Goal: Transaction & Acquisition: Obtain resource

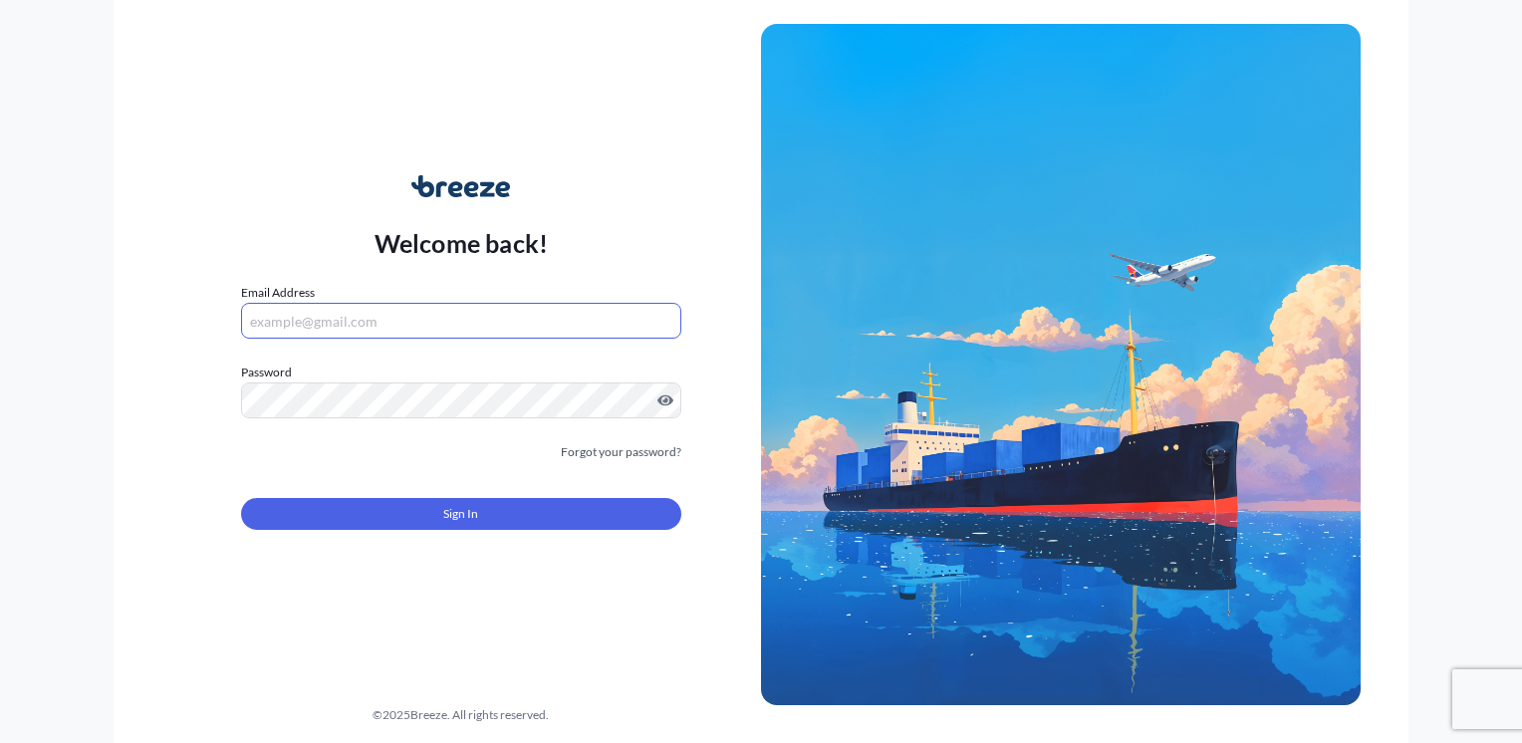
drag, startPoint x: 0, startPoint y: 0, endPoint x: 402, endPoint y: 324, distance: 516.5
click at [402, 324] on input "Email Address" at bounding box center [461, 321] width 440 height 36
type input "[PERSON_NAME][EMAIL_ADDRESS][DOMAIN_NAME]"
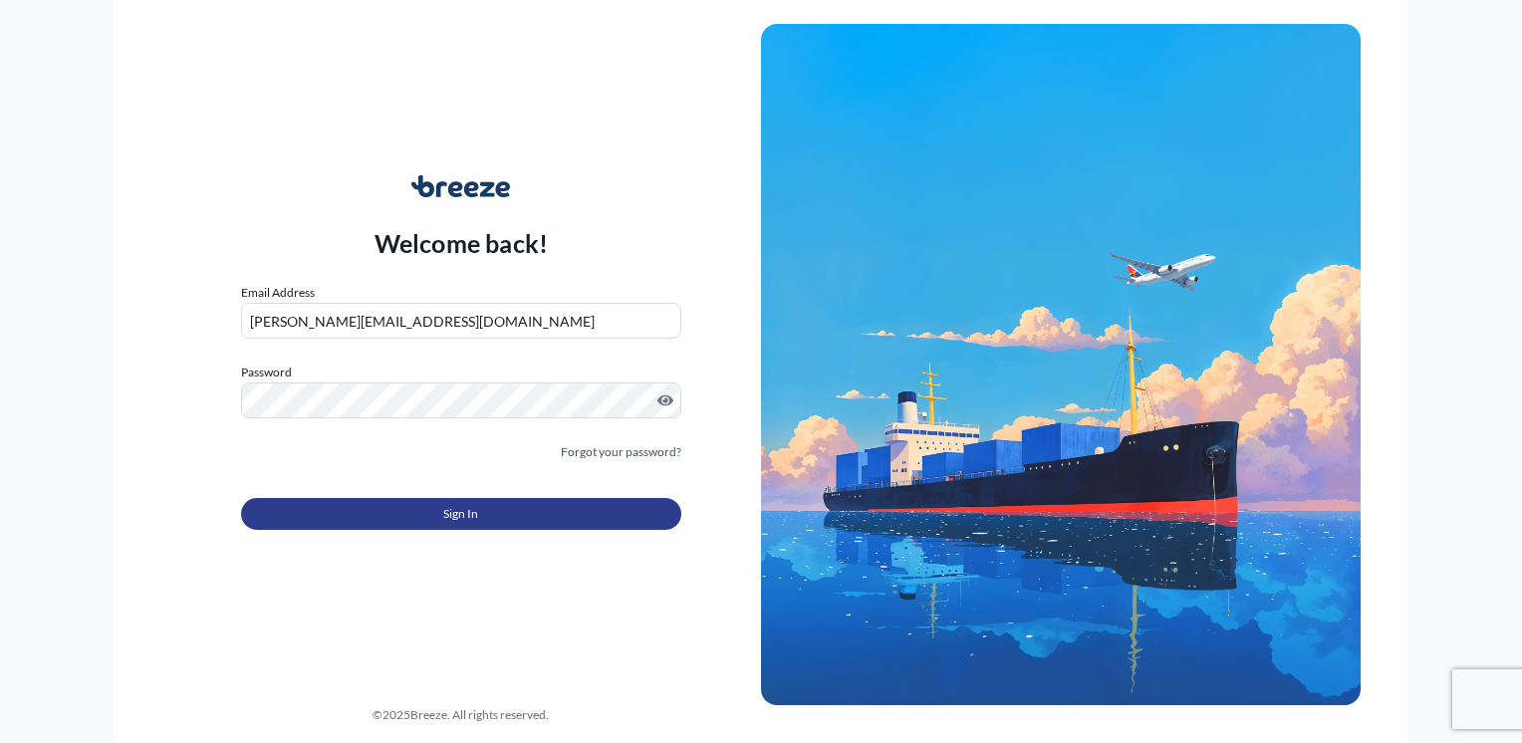
click at [387, 500] on button "Sign In" at bounding box center [461, 514] width 440 height 32
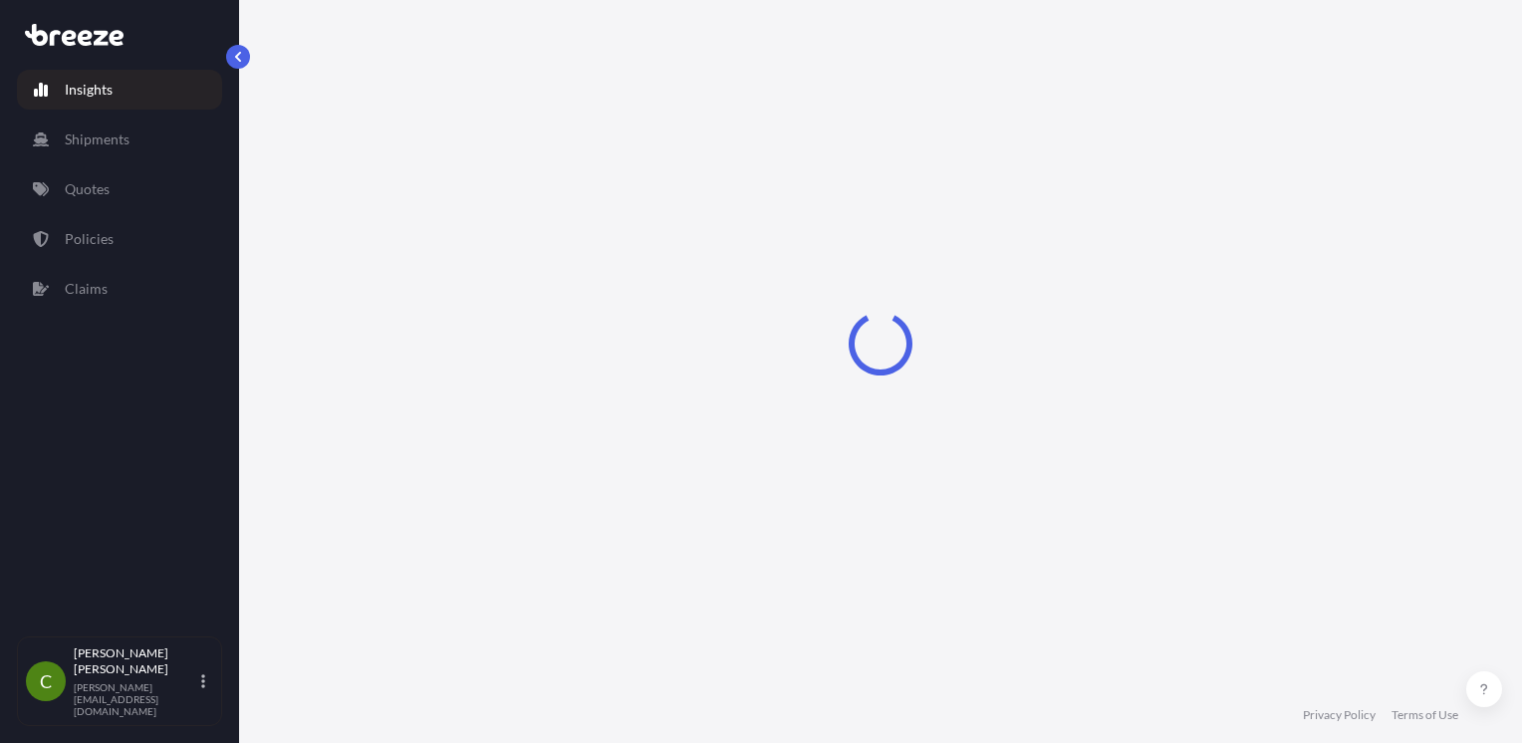
select select "2025"
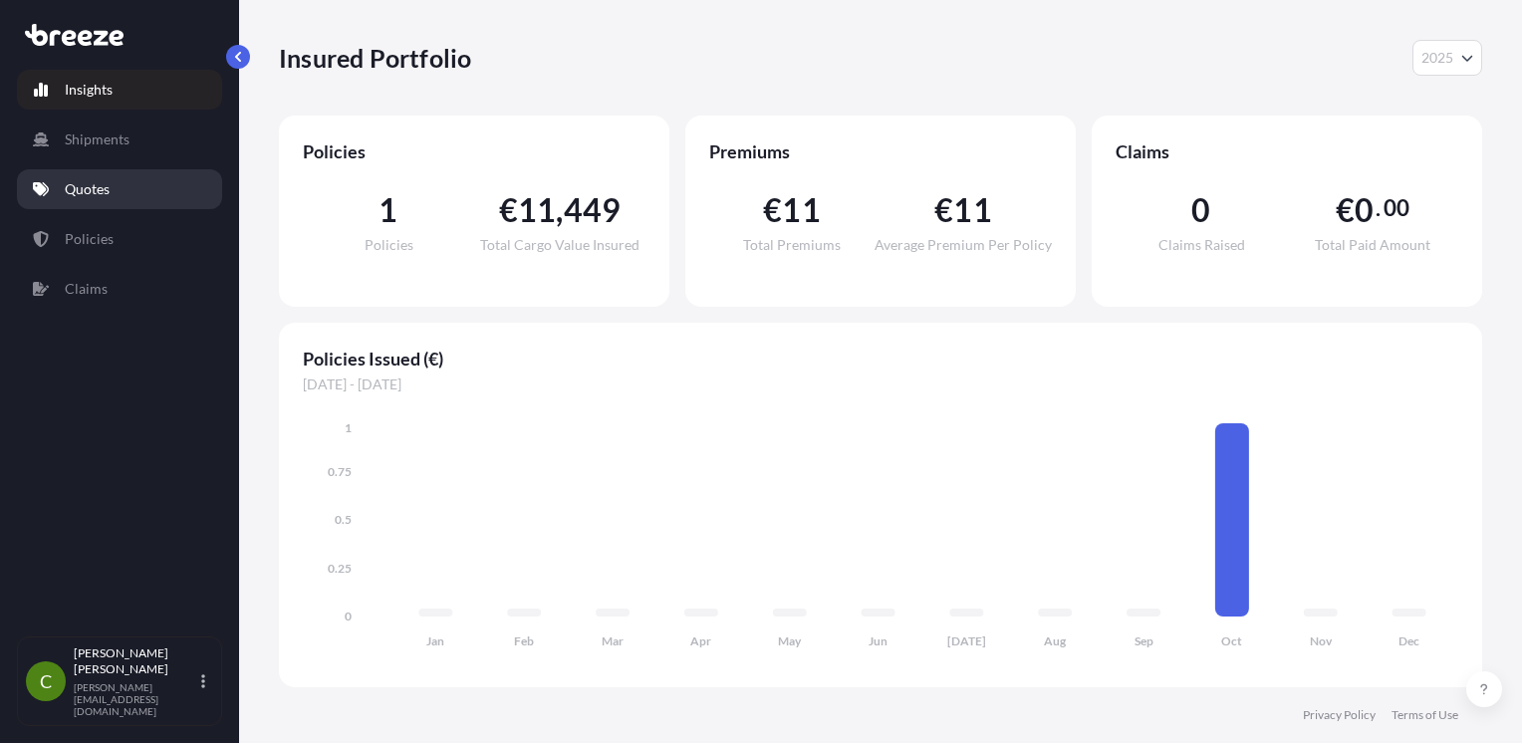
click at [119, 173] on link "Quotes" at bounding box center [119, 189] width 205 height 40
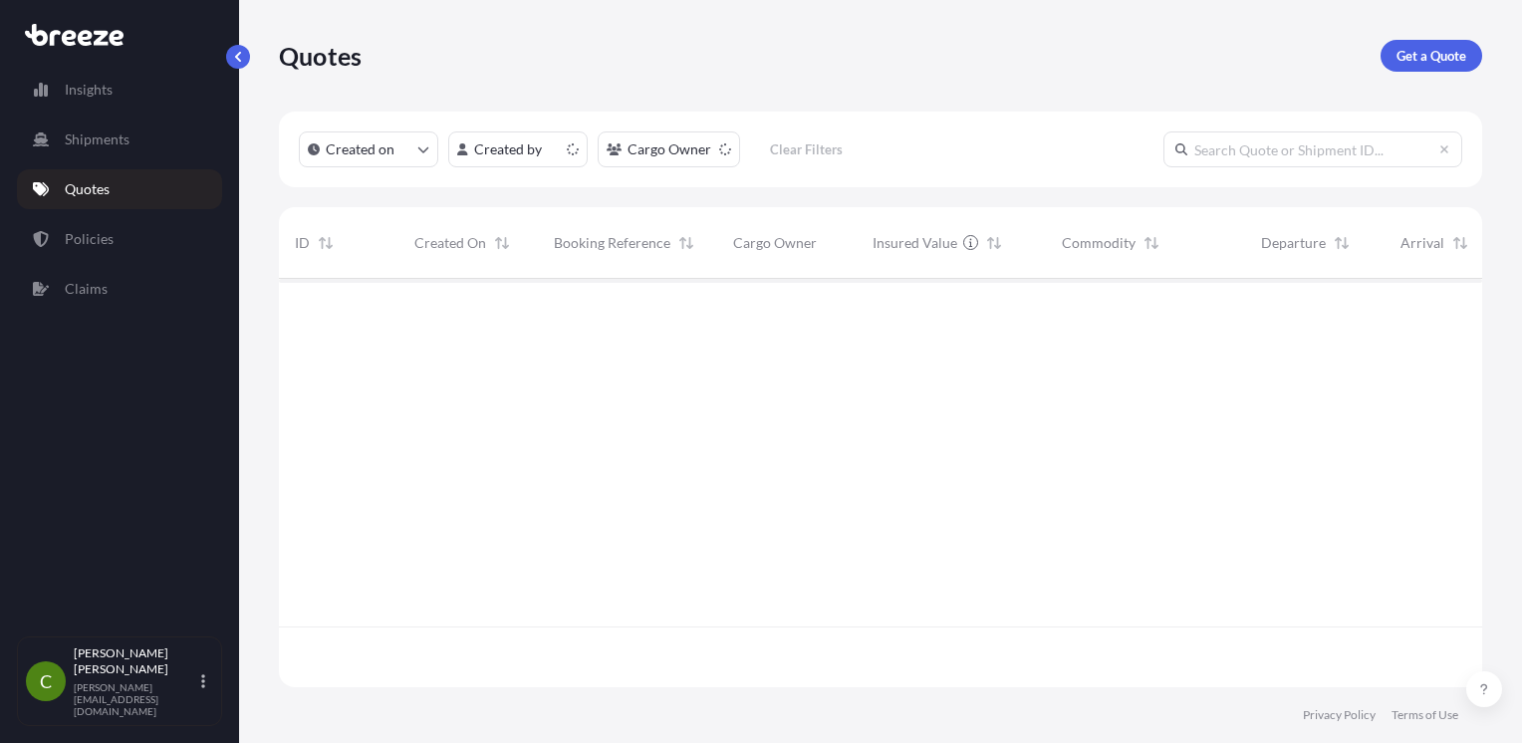
scroll to position [404, 1187]
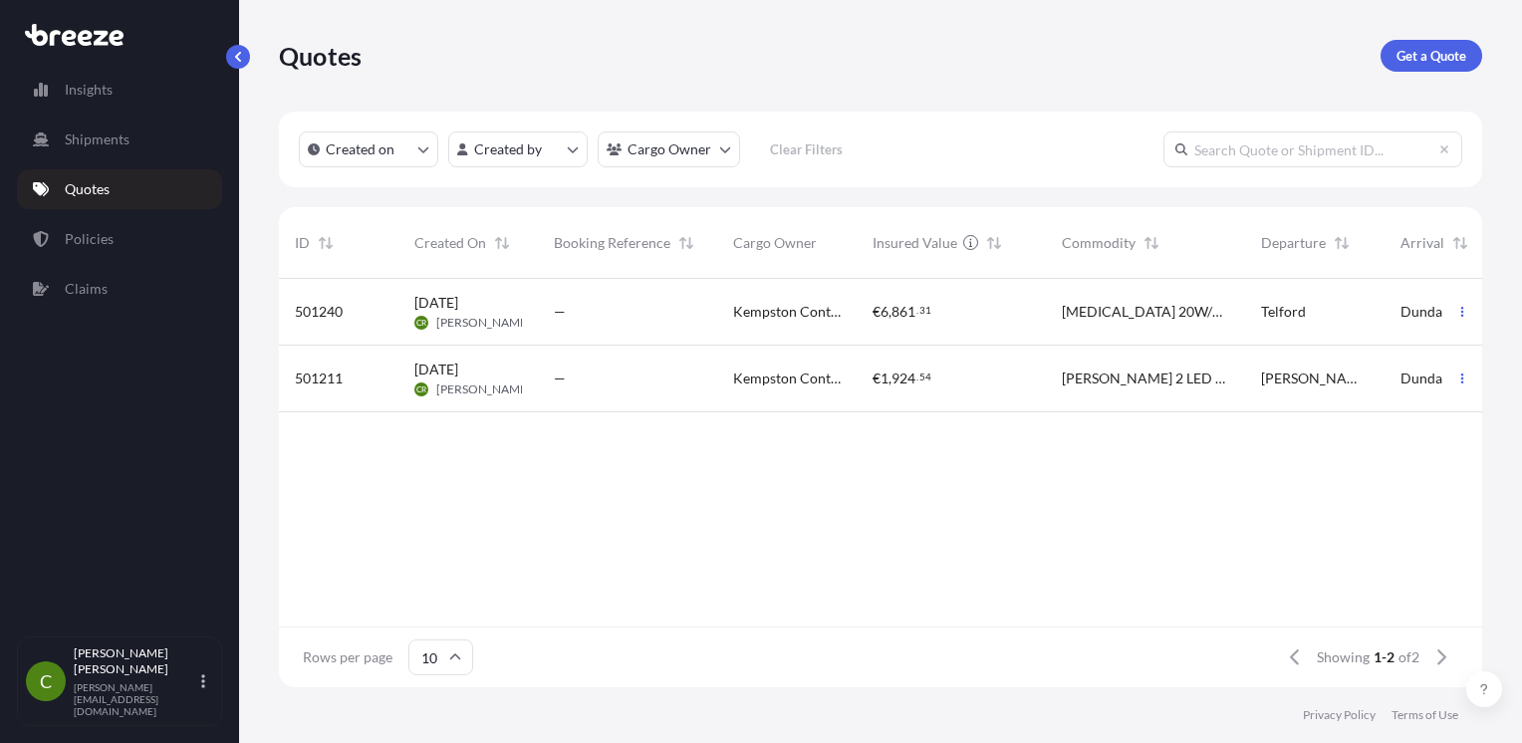
click at [1405, 38] on div "Quotes Get a Quote" at bounding box center [880, 56] width 1203 height 112
click at [1406, 46] on p "Get a Quote" at bounding box center [1432, 56] width 70 height 20
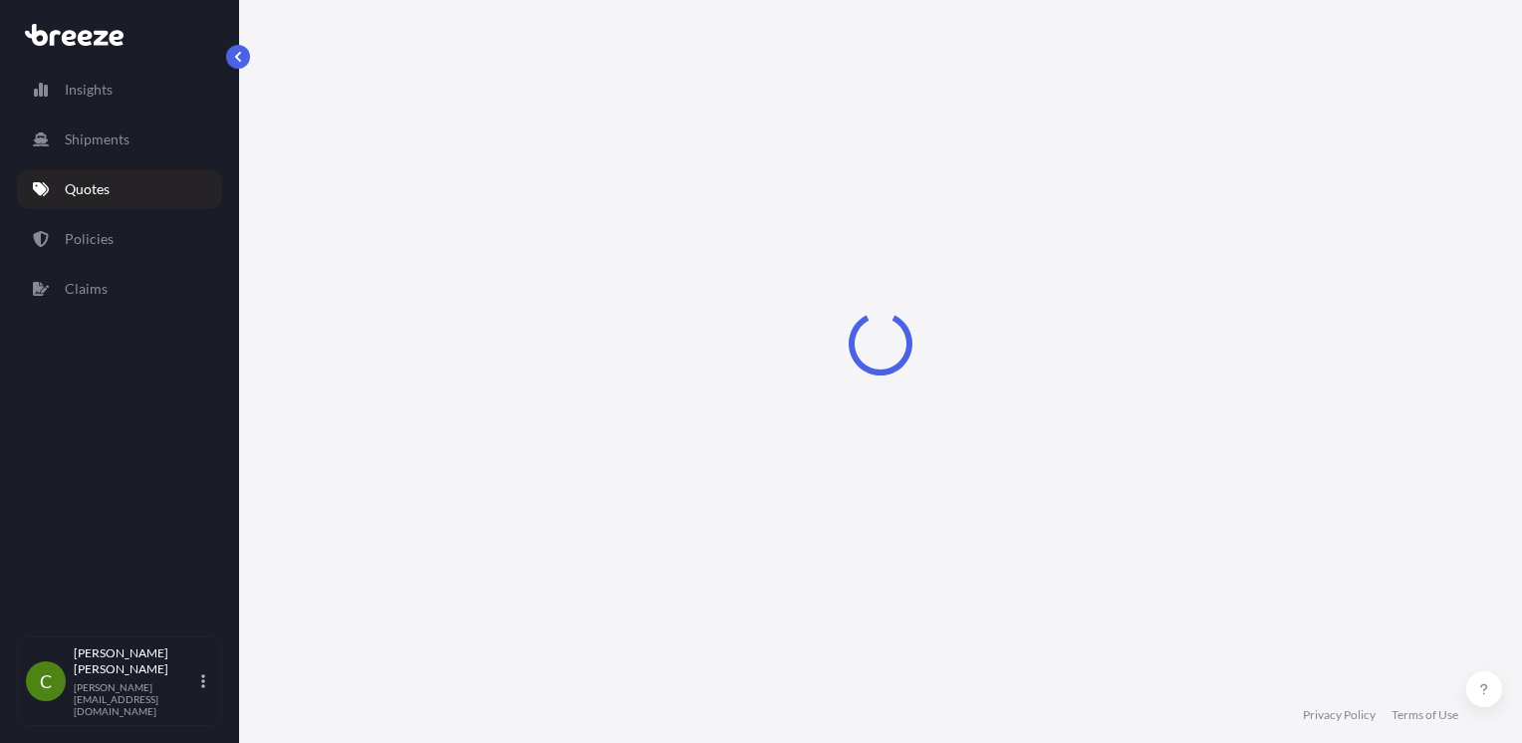
scroll to position [21, 0]
select select "Sea"
select select "1"
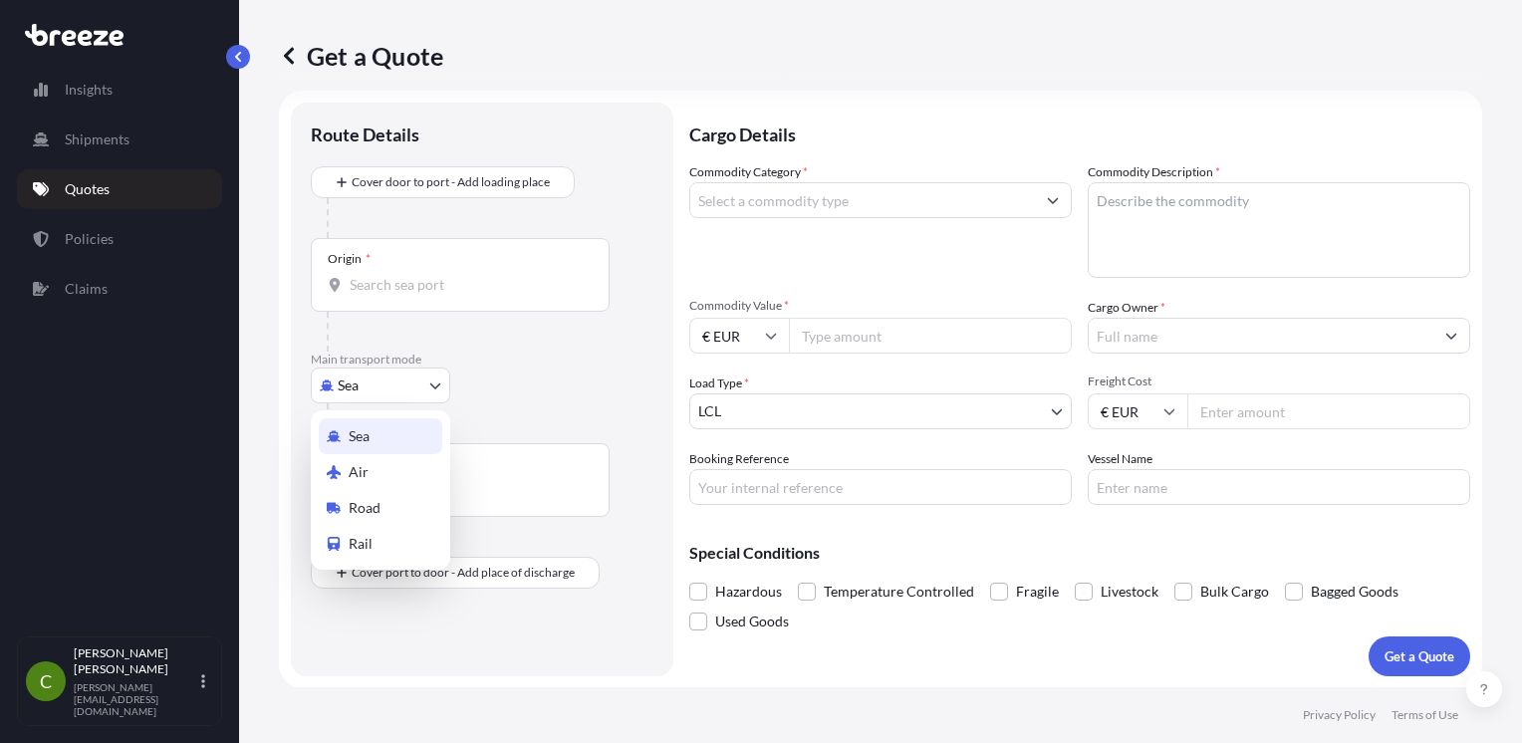
click at [396, 396] on body "Insights Shipments Quotes Policies Claims C [PERSON_NAME] [PERSON_NAME][EMAIL_A…" at bounding box center [761, 371] width 1522 height 743
click at [375, 503] on span "Road" at bounding box center [365, 508] width 32 height 20
select select "Road"
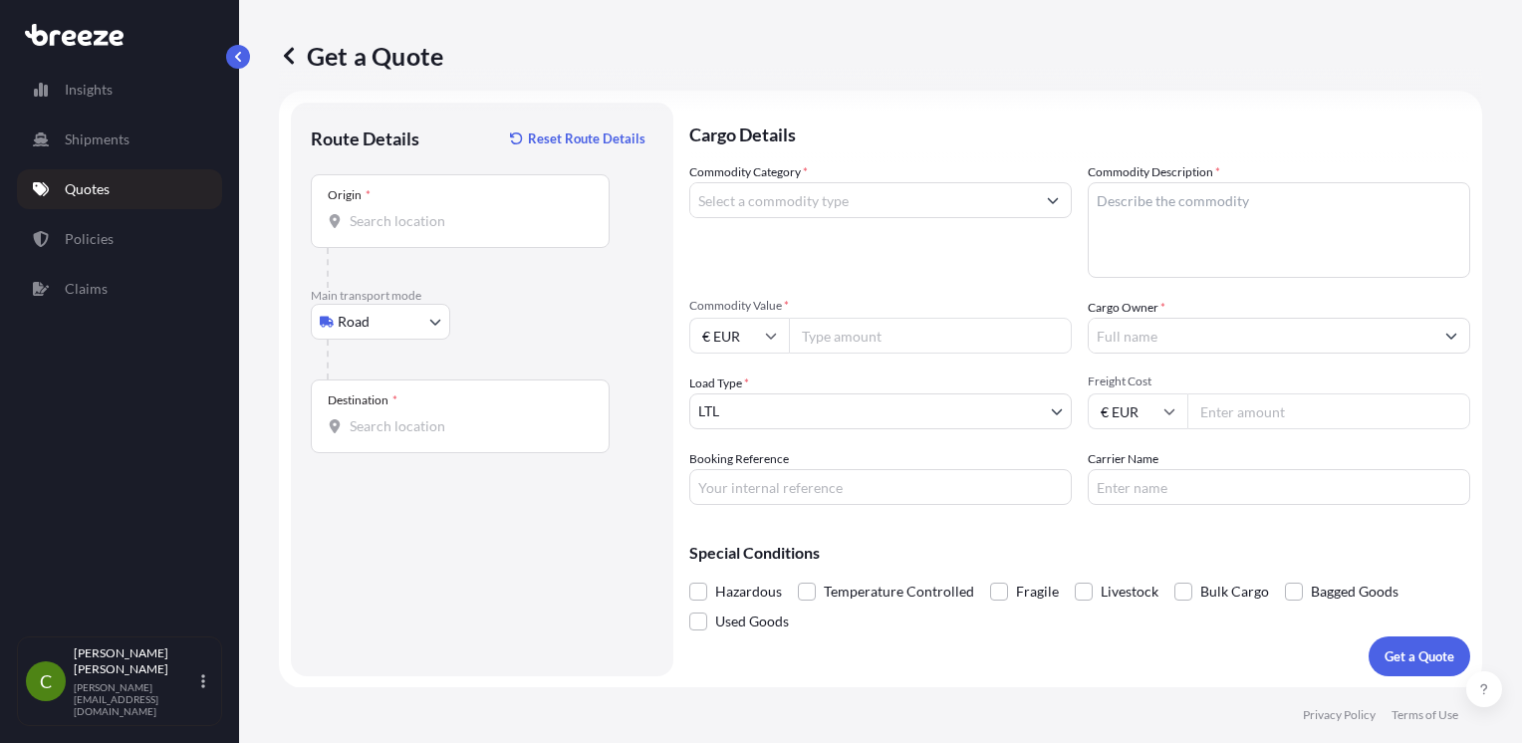
click at [491, 203] on div "Origin *" at bounding box center [460, 211] width 299 height 74
click at [491, 211] on input "Origin *" at bounding box center [467, 221] width 235 height 20
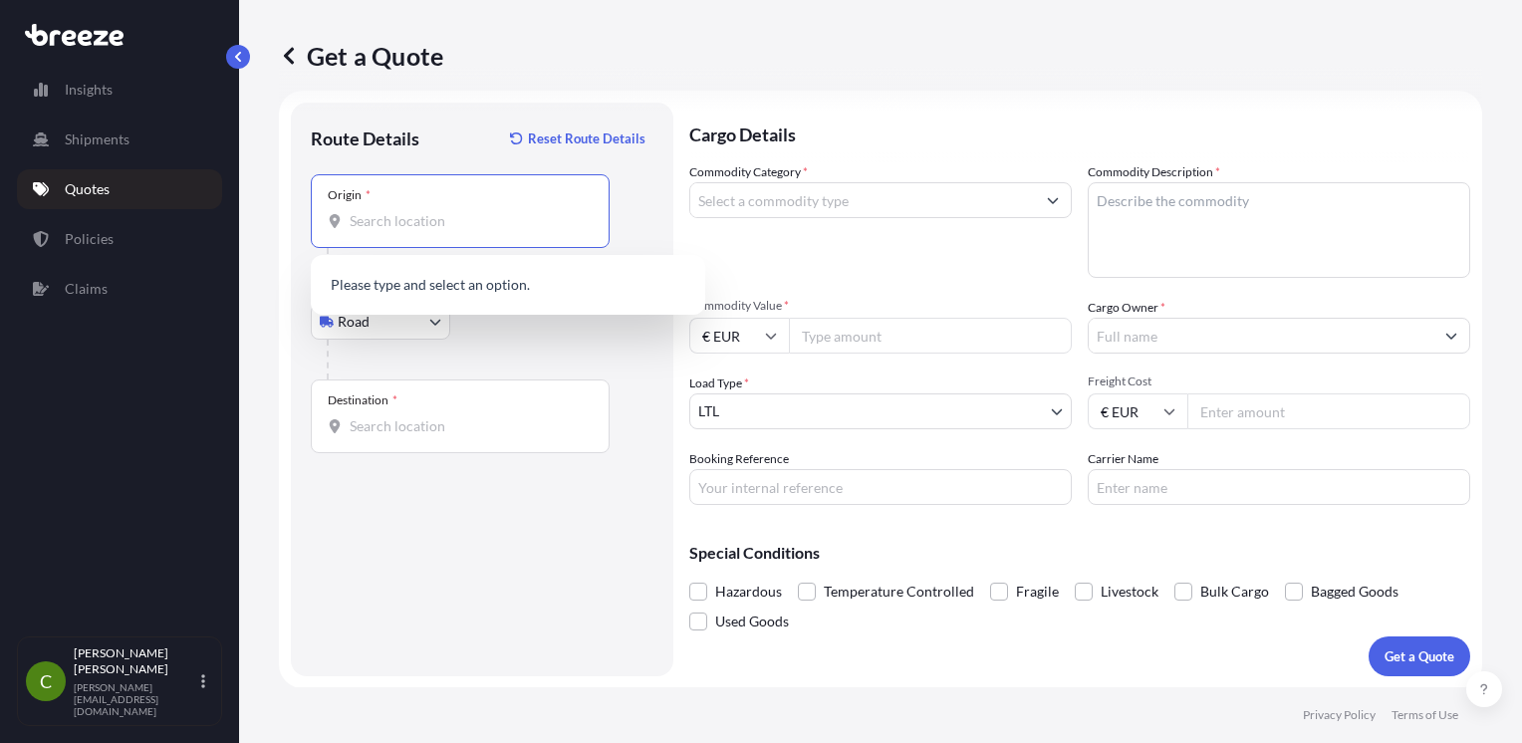
paste input "LS27 OHX"
type input "L"
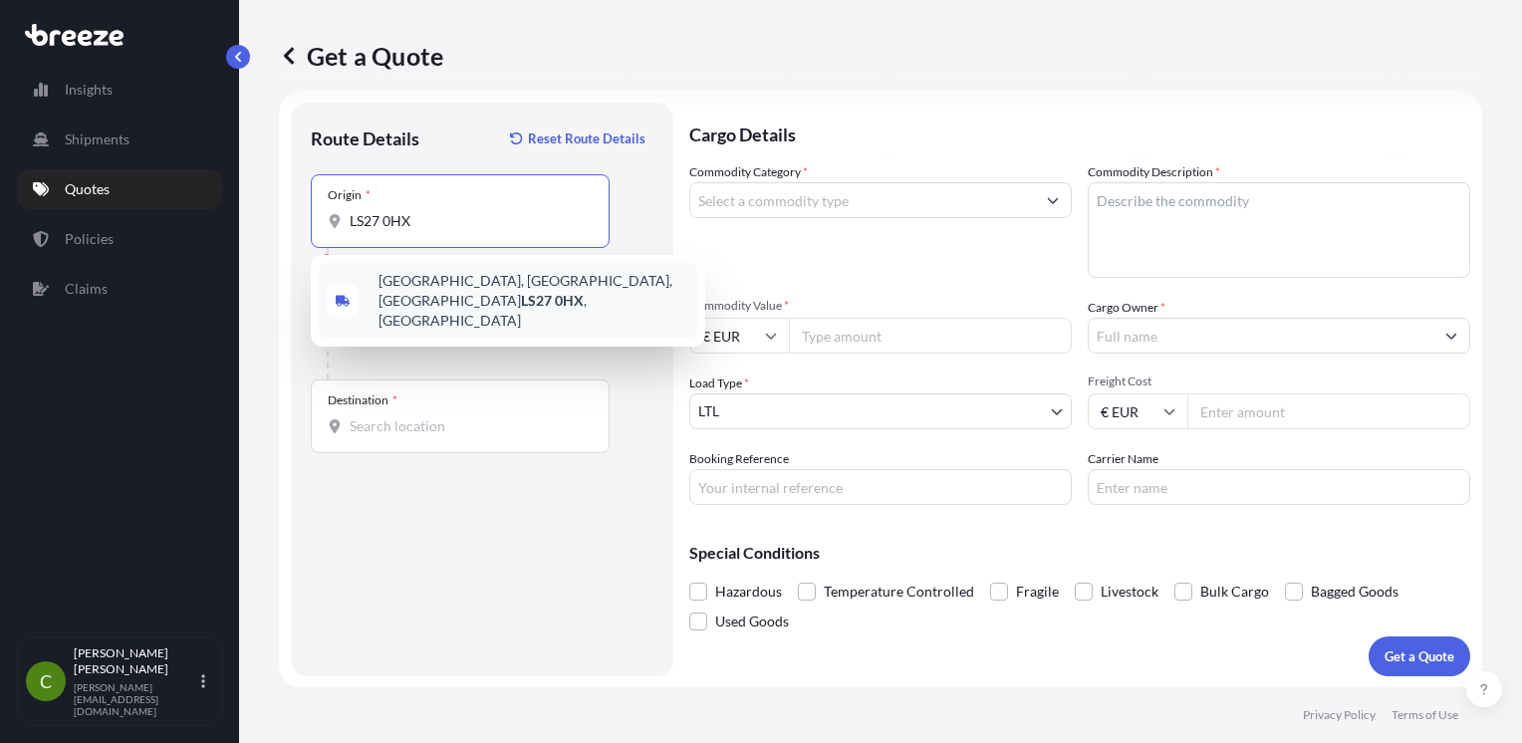
click at [498, 281] on span "[STREET_ADDRESS][PERSON_NAME]" at bounding box center [534, 301] width 311 height 60
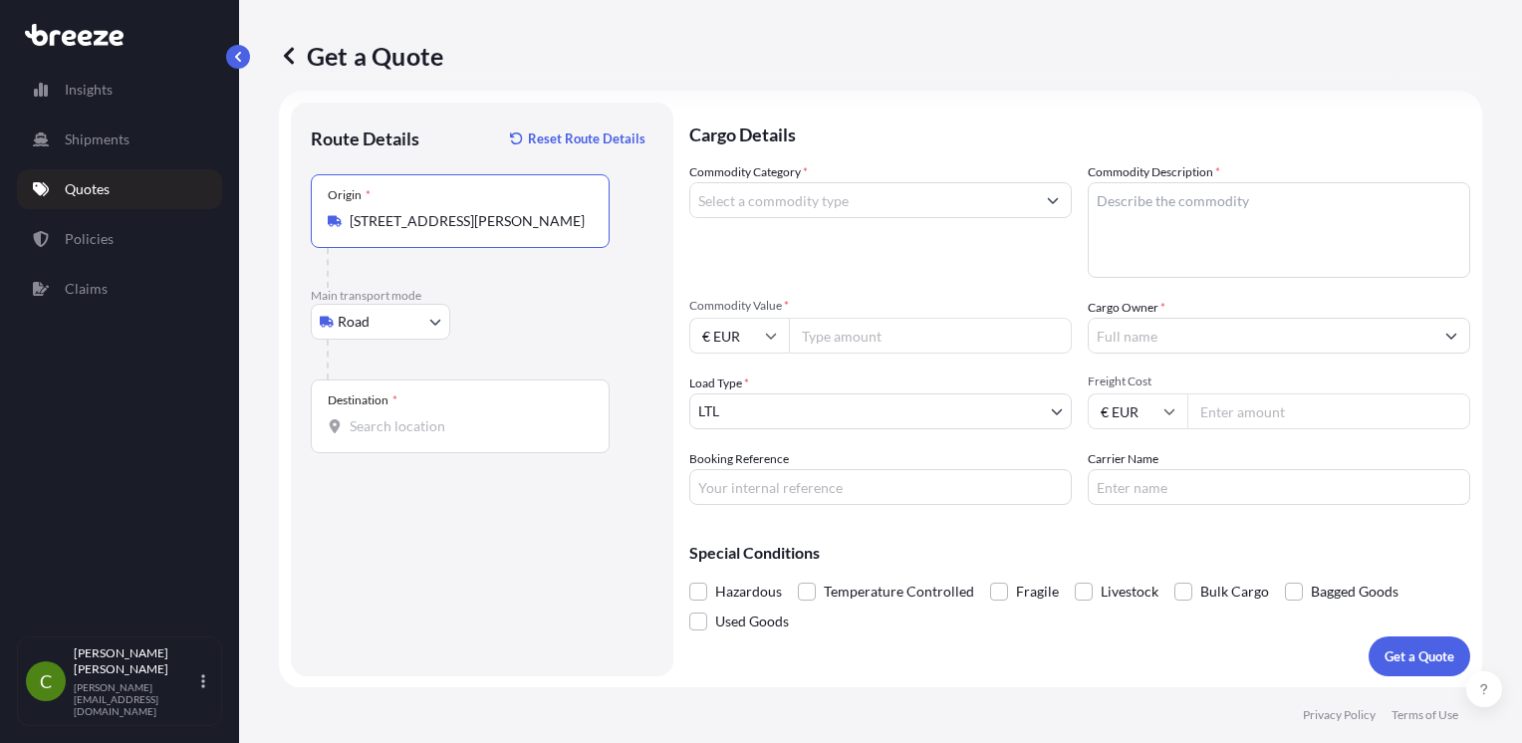
type input "[STREET_ADDRESS][PERSON_NAME]"
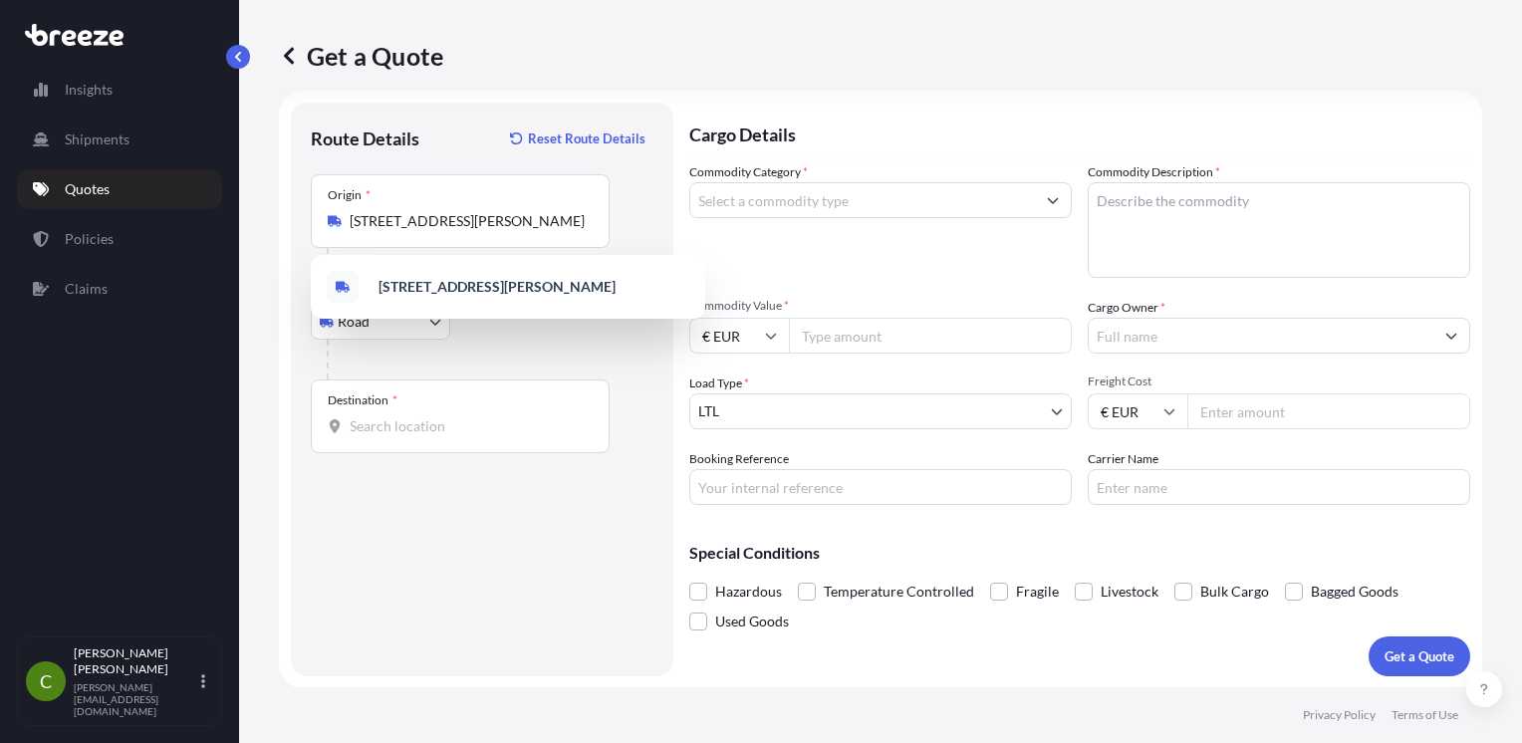
click at [408, 409] on div "Destination *" at bounding box center [460, 417] width 299 height 74
click at [408, 416] on input "Destination *" at bounding box center [467, 426] width 235 height 20
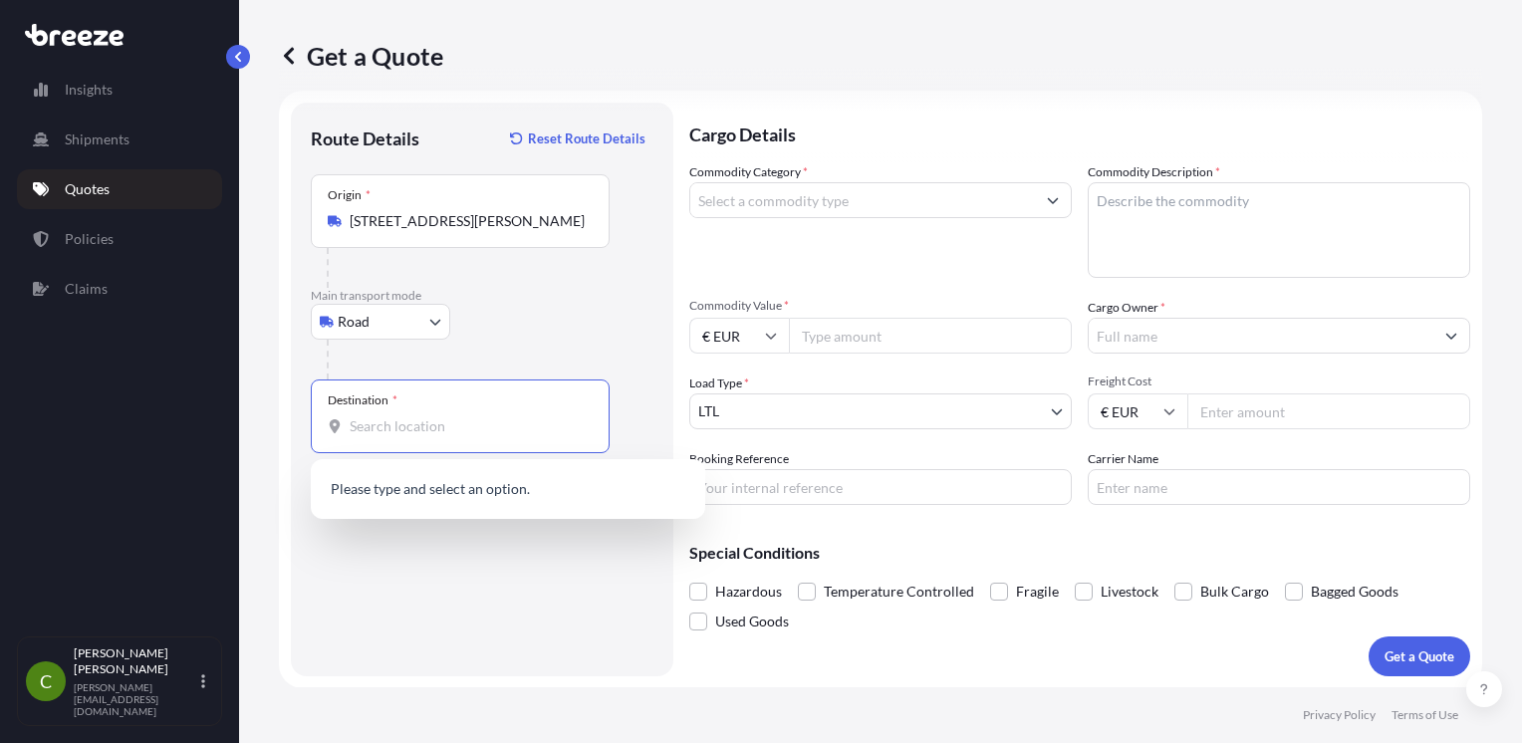
paste input "A91 Y6FH"
click at [426, 481] on span "[STREET_ADDRESS]" at bounding box center [441, 491] width 125 height 20
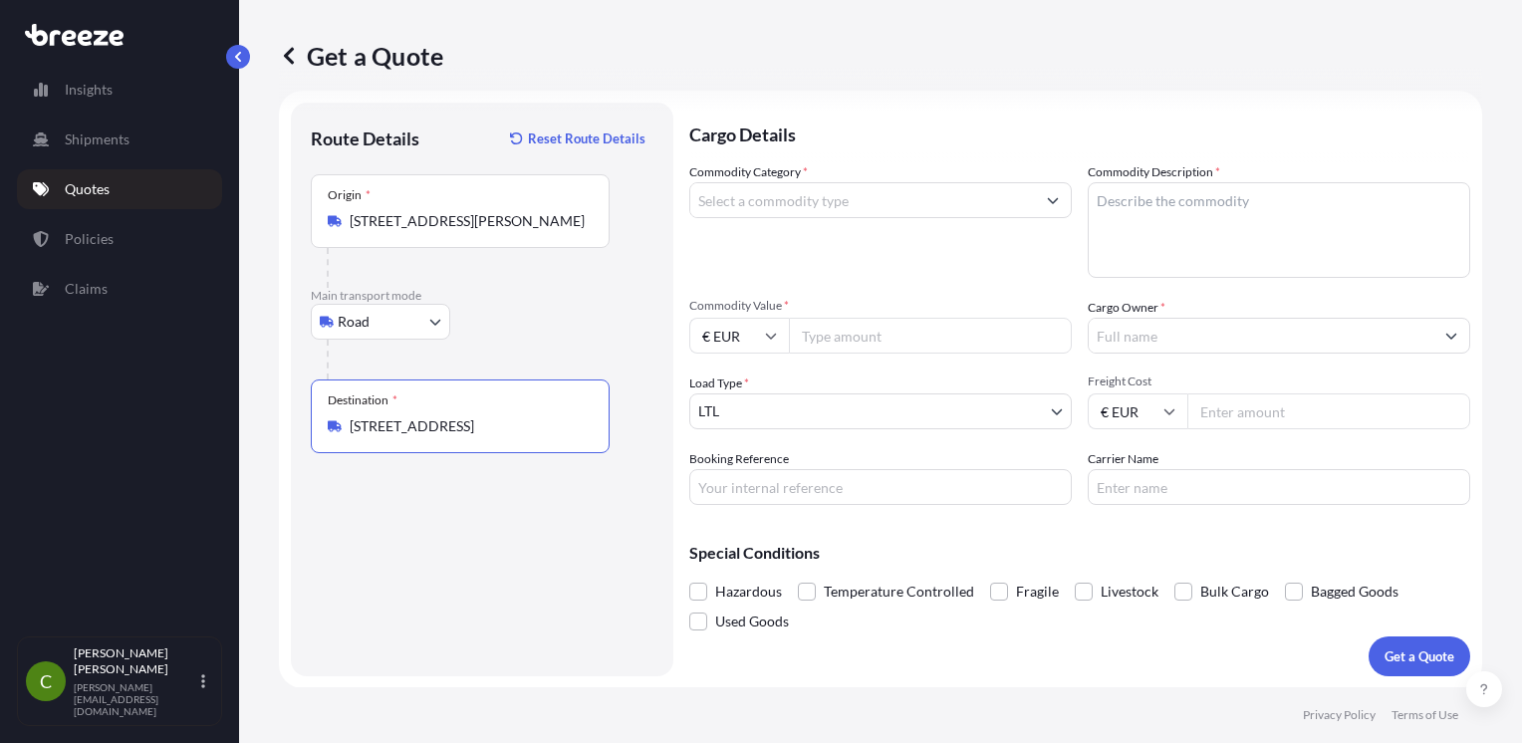
type input "[STREET_ADDRESS]"
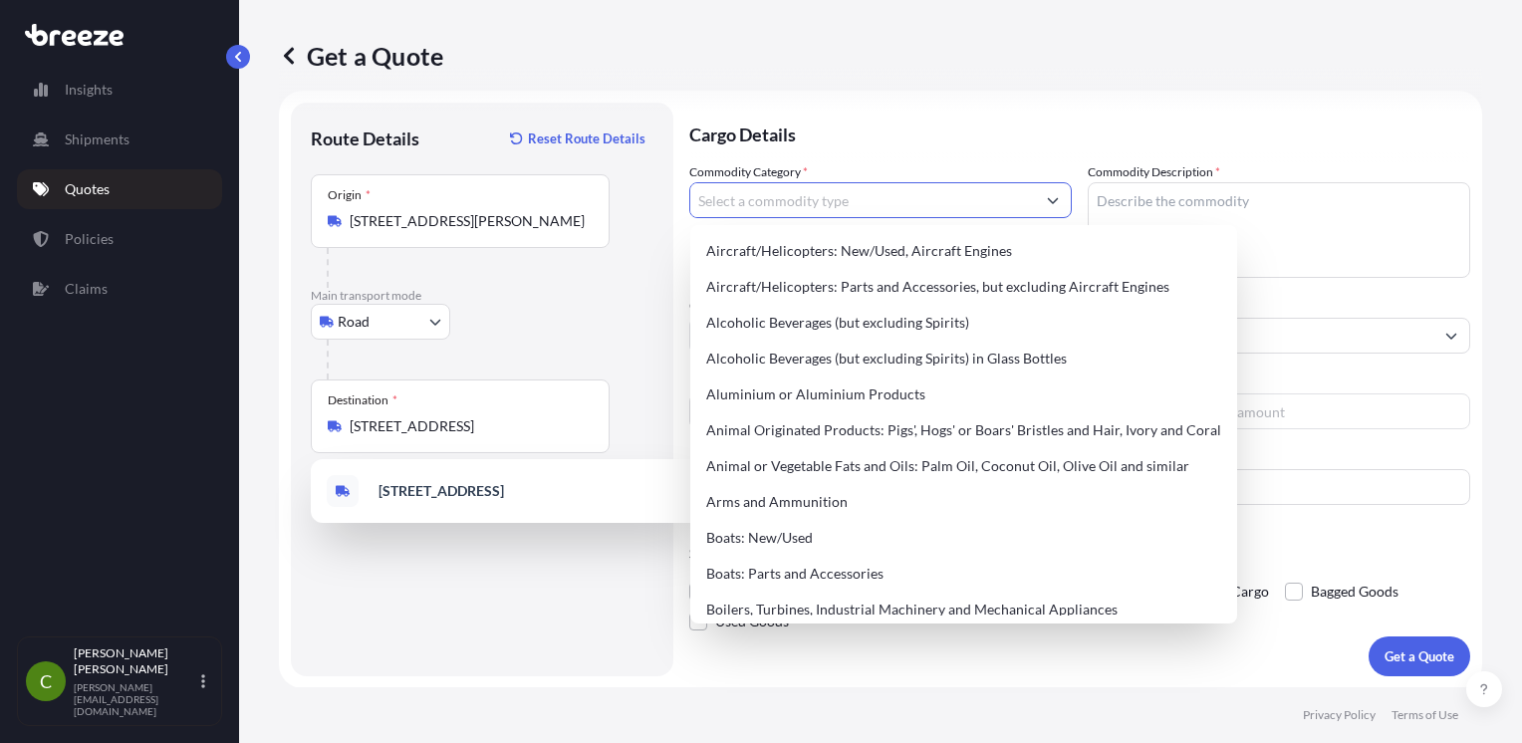
click at [864, 206] on input "Commodity Category *" at bounding box center [862, 200] width 345 height 36
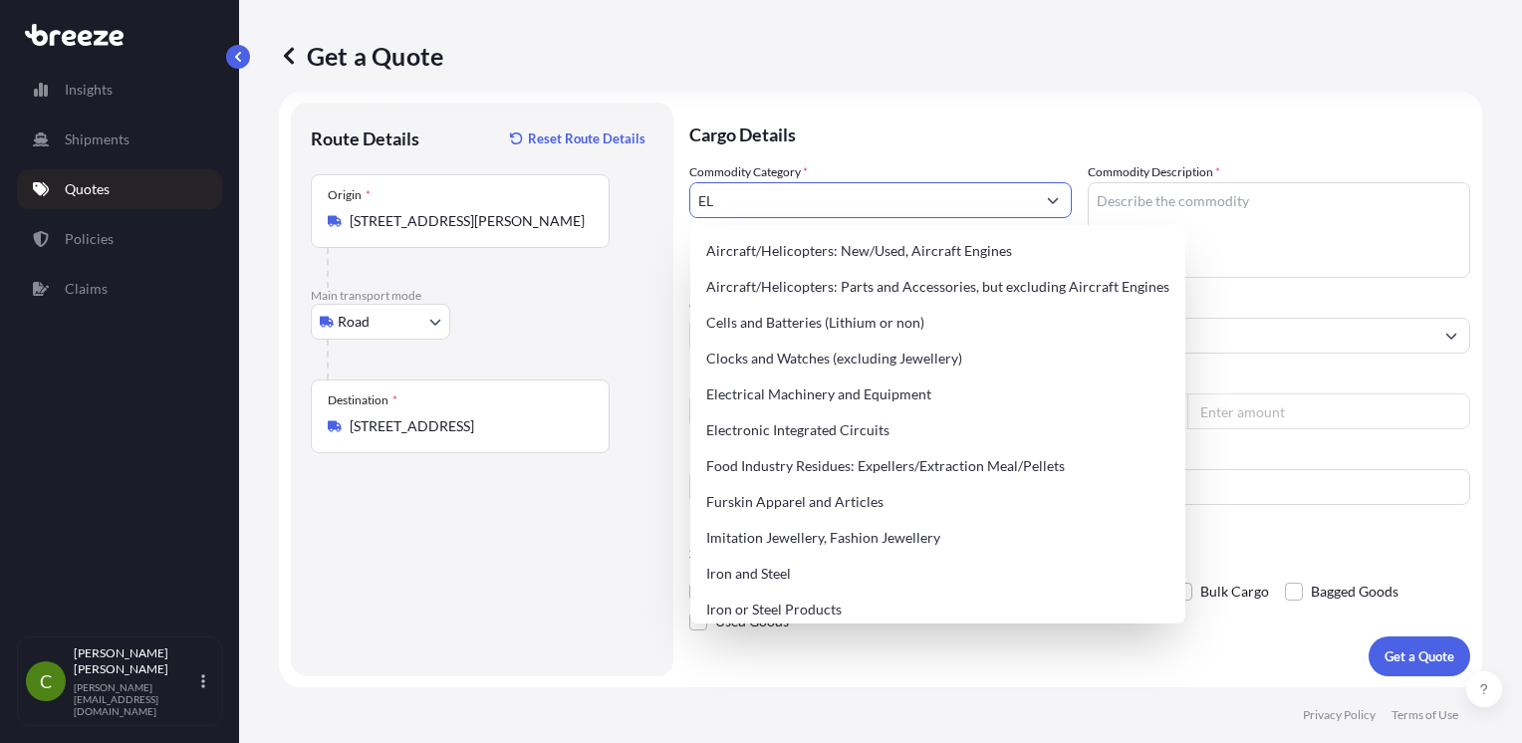
type input "E"
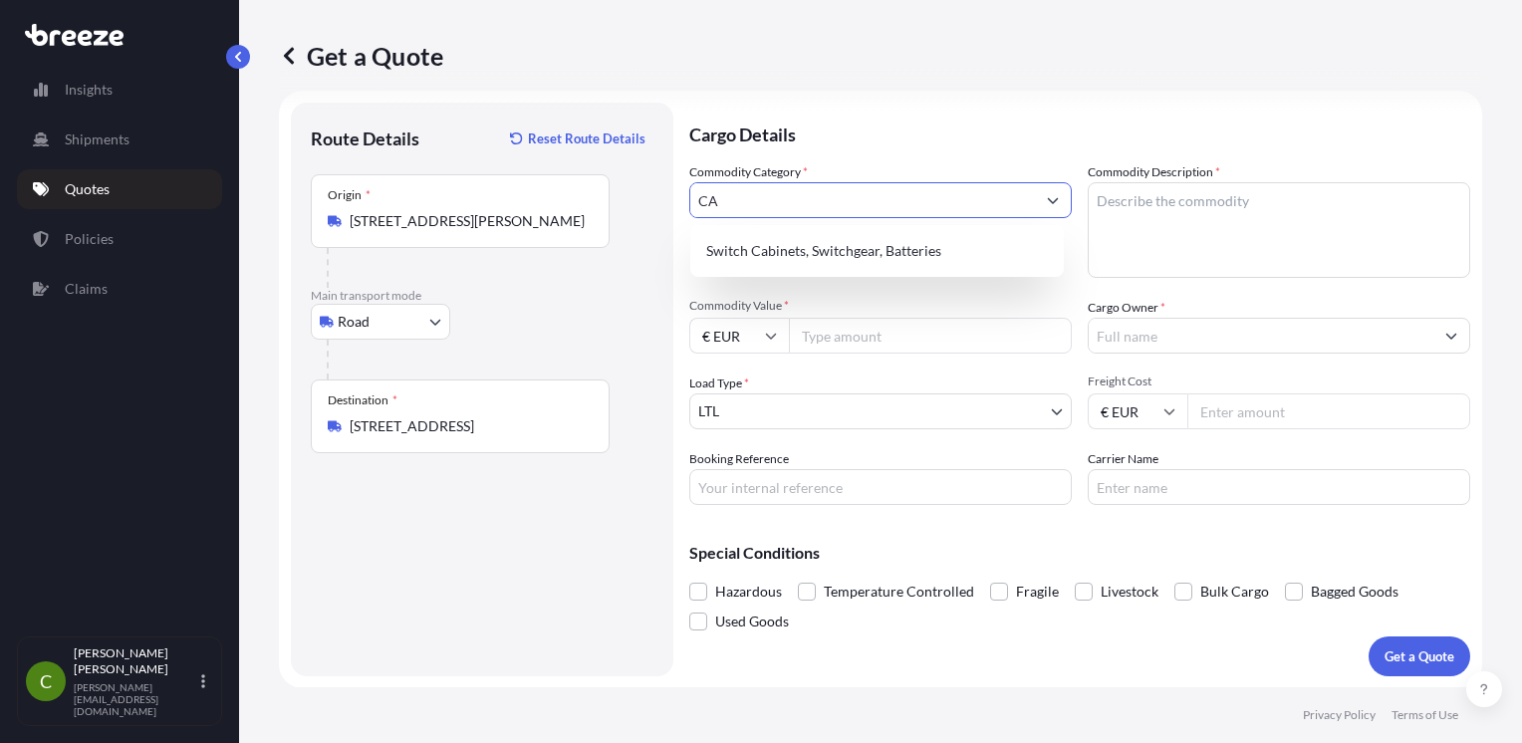
type input "C"
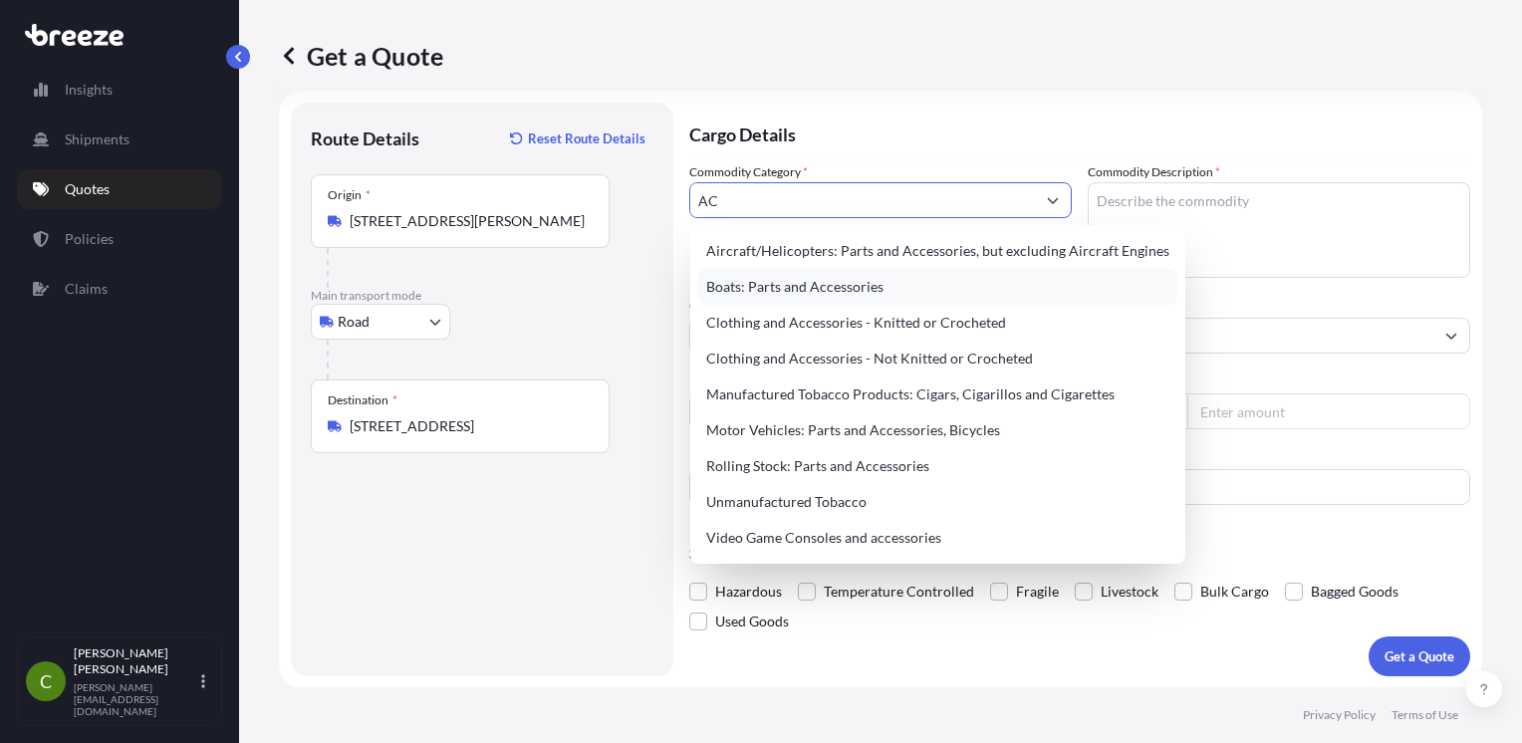
type input "A"
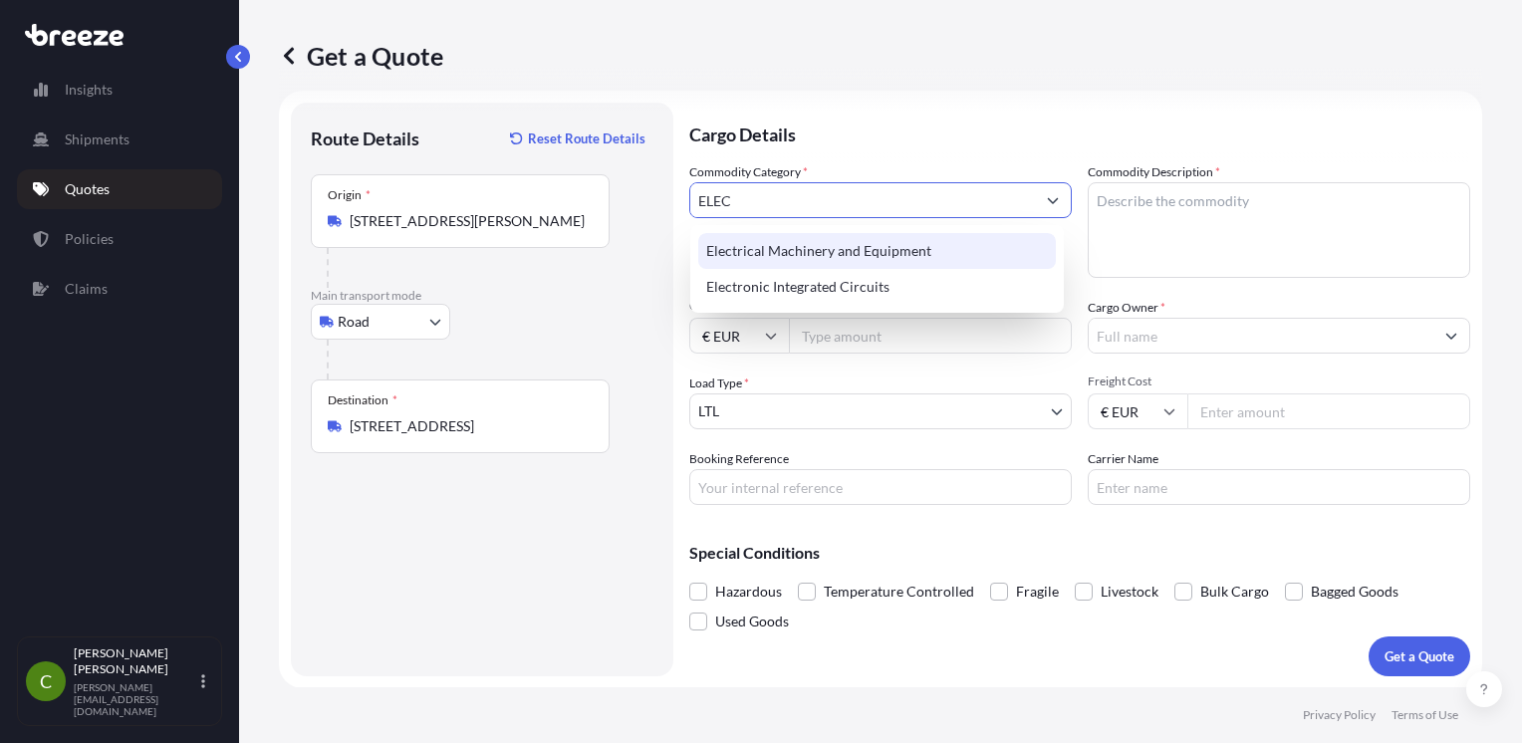
click at [870, 263] on div "Electrical Machinery and Equipment" at bounding box center [877, 251] width 358 height 36
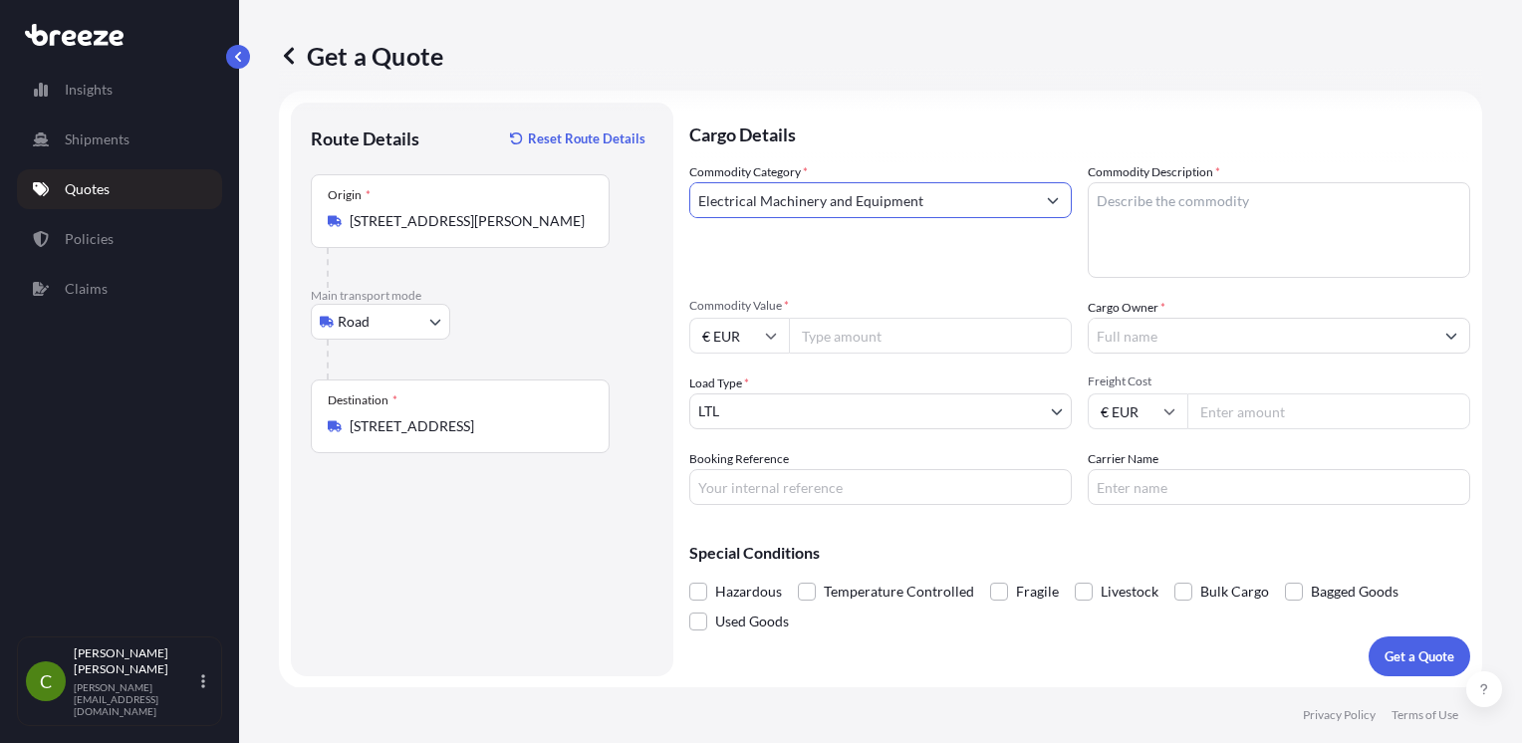
type input "Electrical Machinery and Equipment"
click at [1171, 249] on textarea "Commodity Description *" at bounding box center [1279, 230] width 383 height 96
type textarea "Cable Ties"
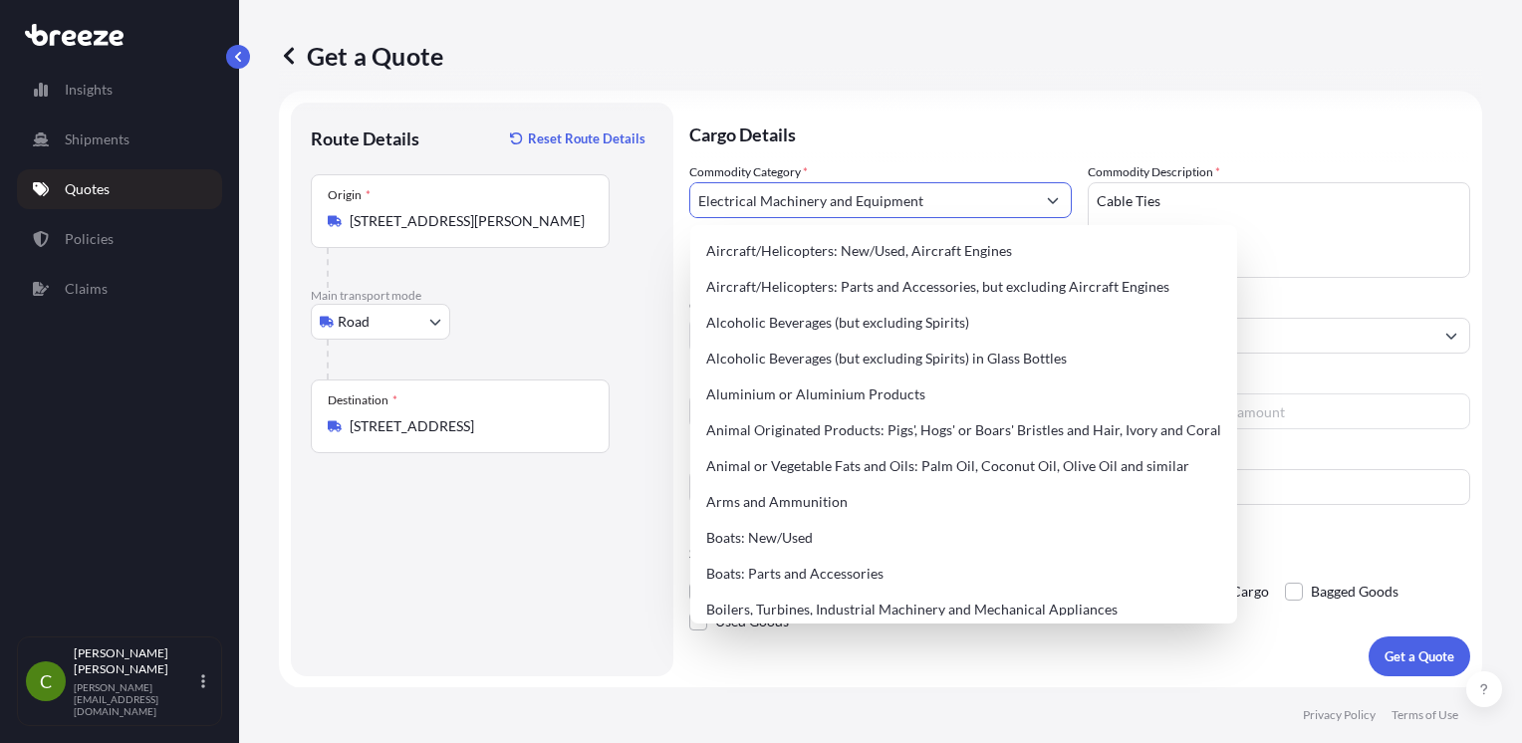
click at [823, 195] on input "Electrical Machinery and Equipment" at bounding box center [862, 200] width 345 height 36
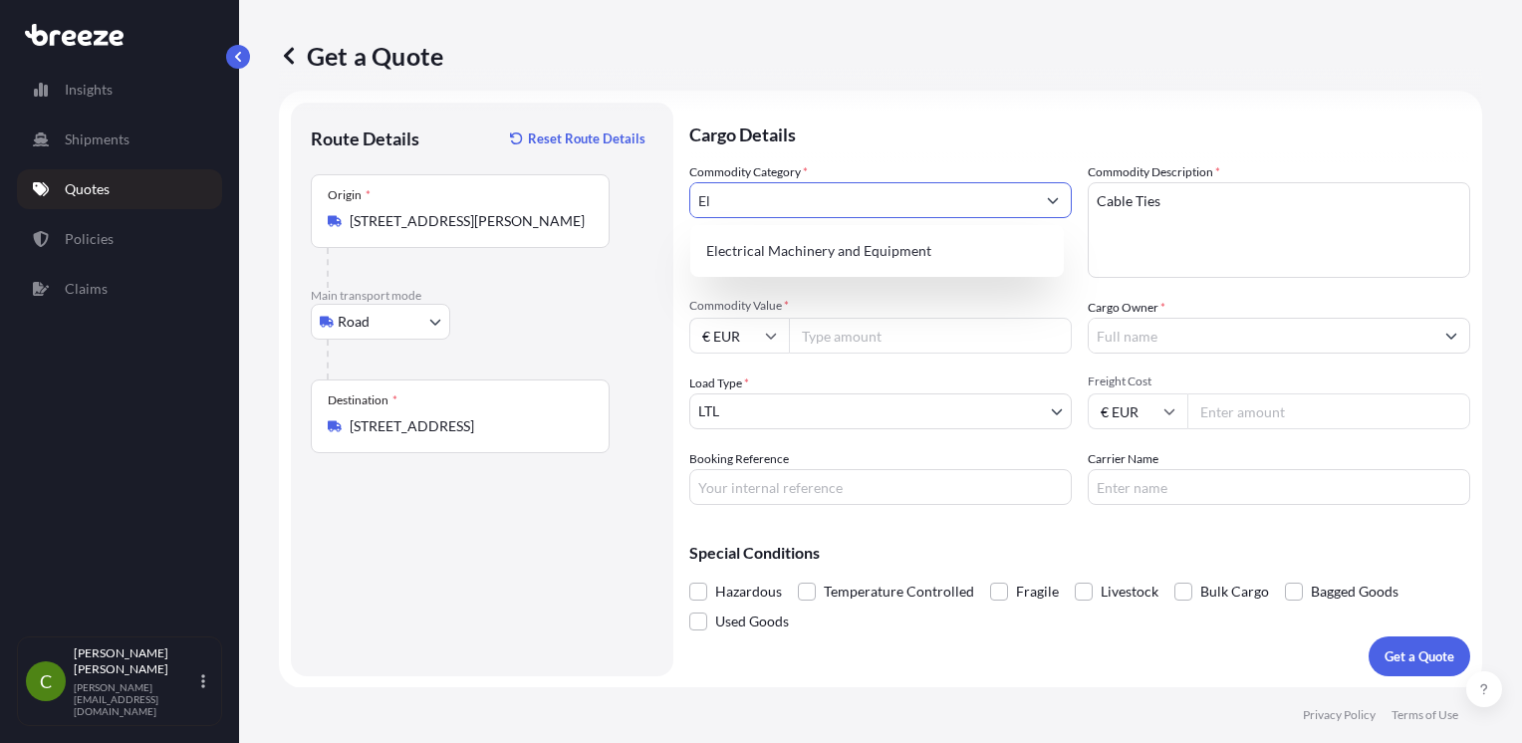
type input "E"
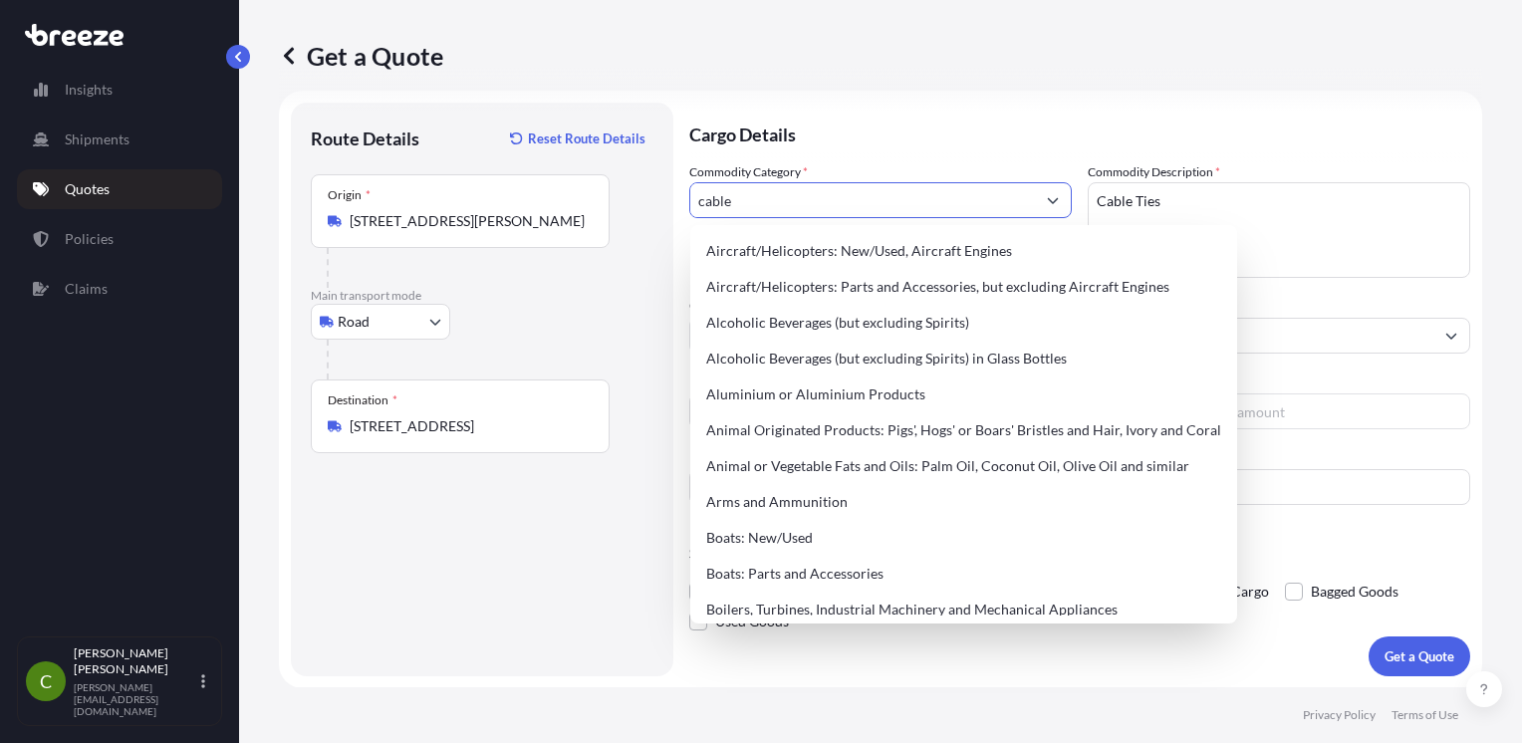
drag, startPoint x: 792, startPoint y: 207, endPoint x: 671, endPoint y: 218, distance: 121.0
click at [671, 218] on form "Route Details Reset Route Details Place of loading Road Road Rail Origin * [GEO…" at bounding box center [880, 390] width 1203 height 598
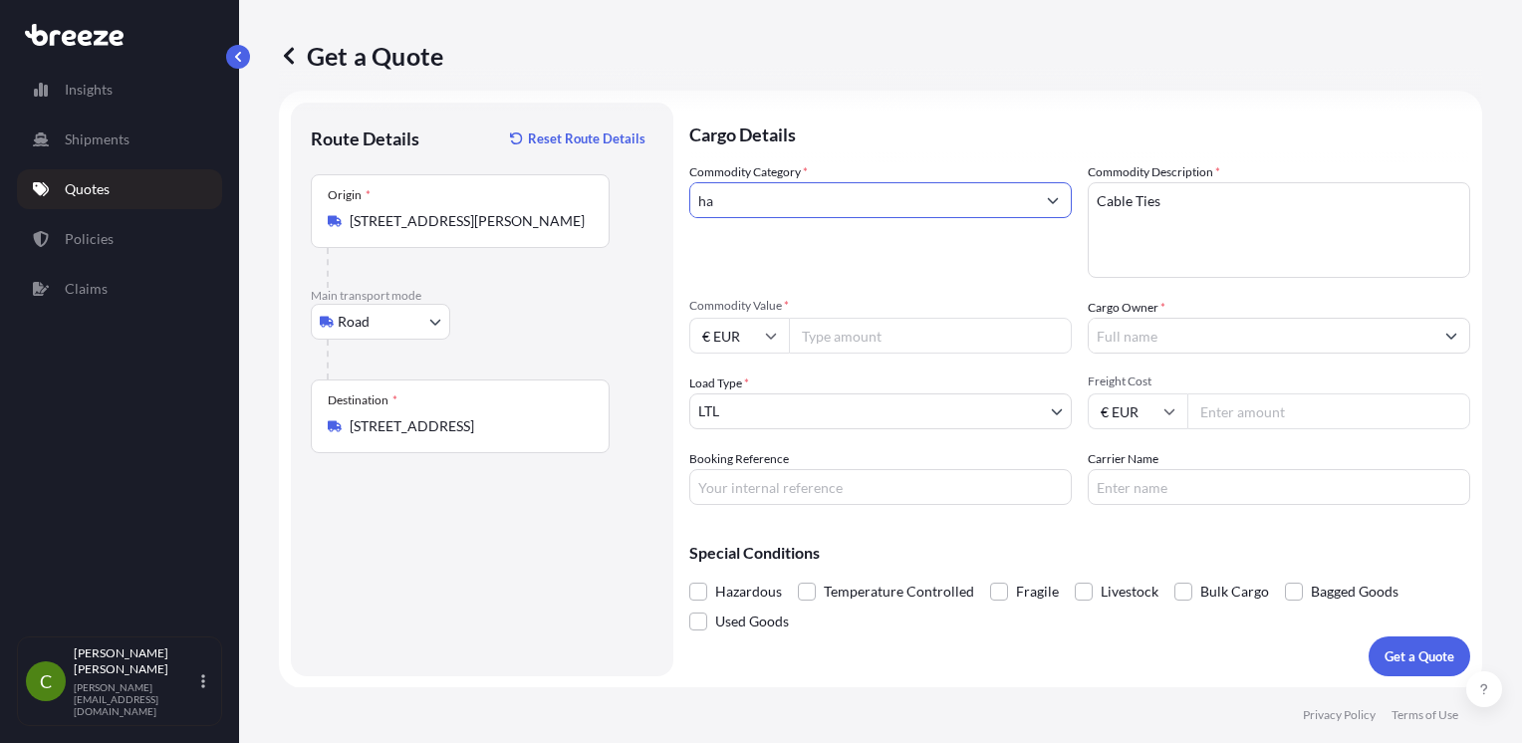
type input "h"
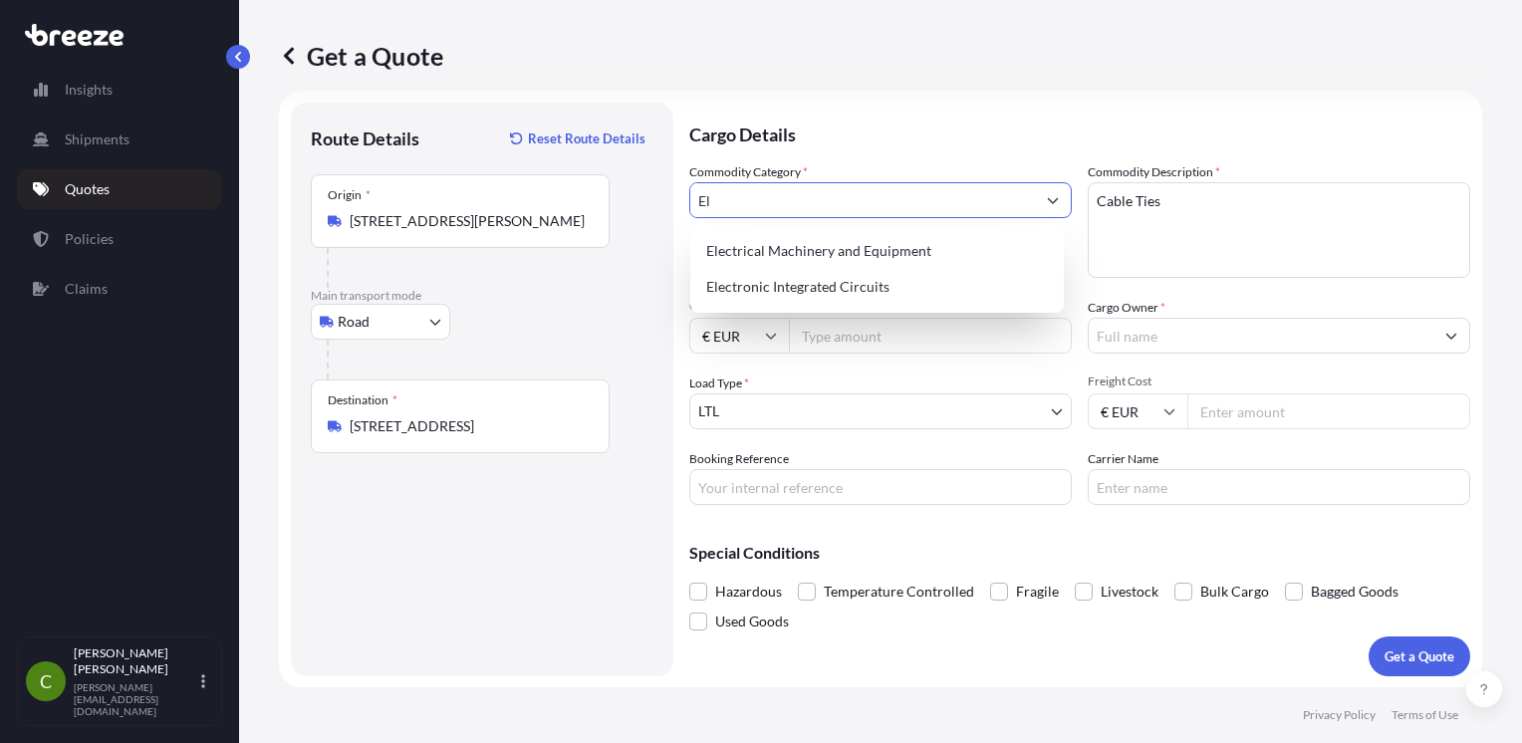
type input "E"
click at [956, 281] on div "Electronic Integrated Circuits" at bounding box center [877, 287] width 358 height 36
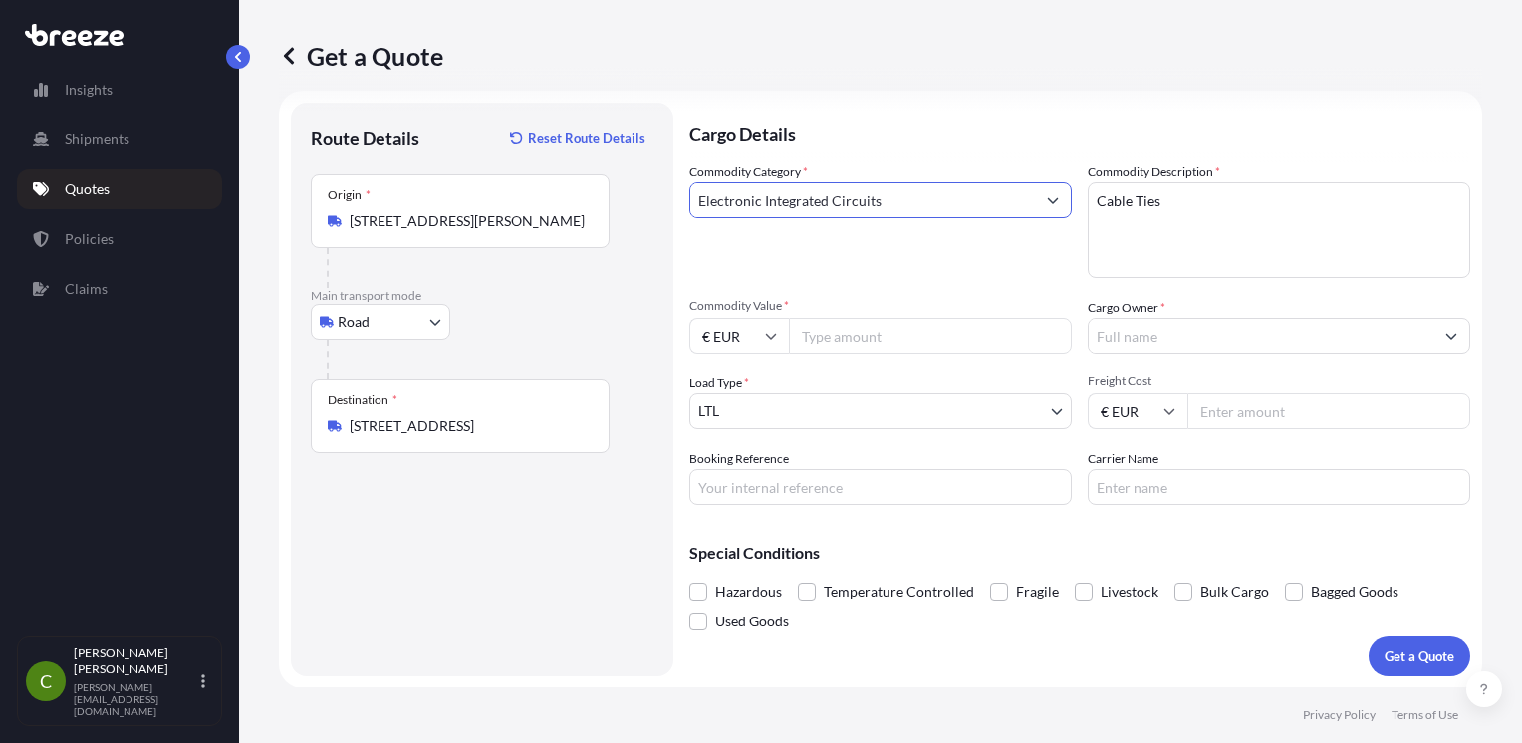
type input "Electronic Integrated Circuits"
click at [973, 330] on input "Commodity Value *" at bounding box center [930, 336] width 283 height 36
type input "17276"
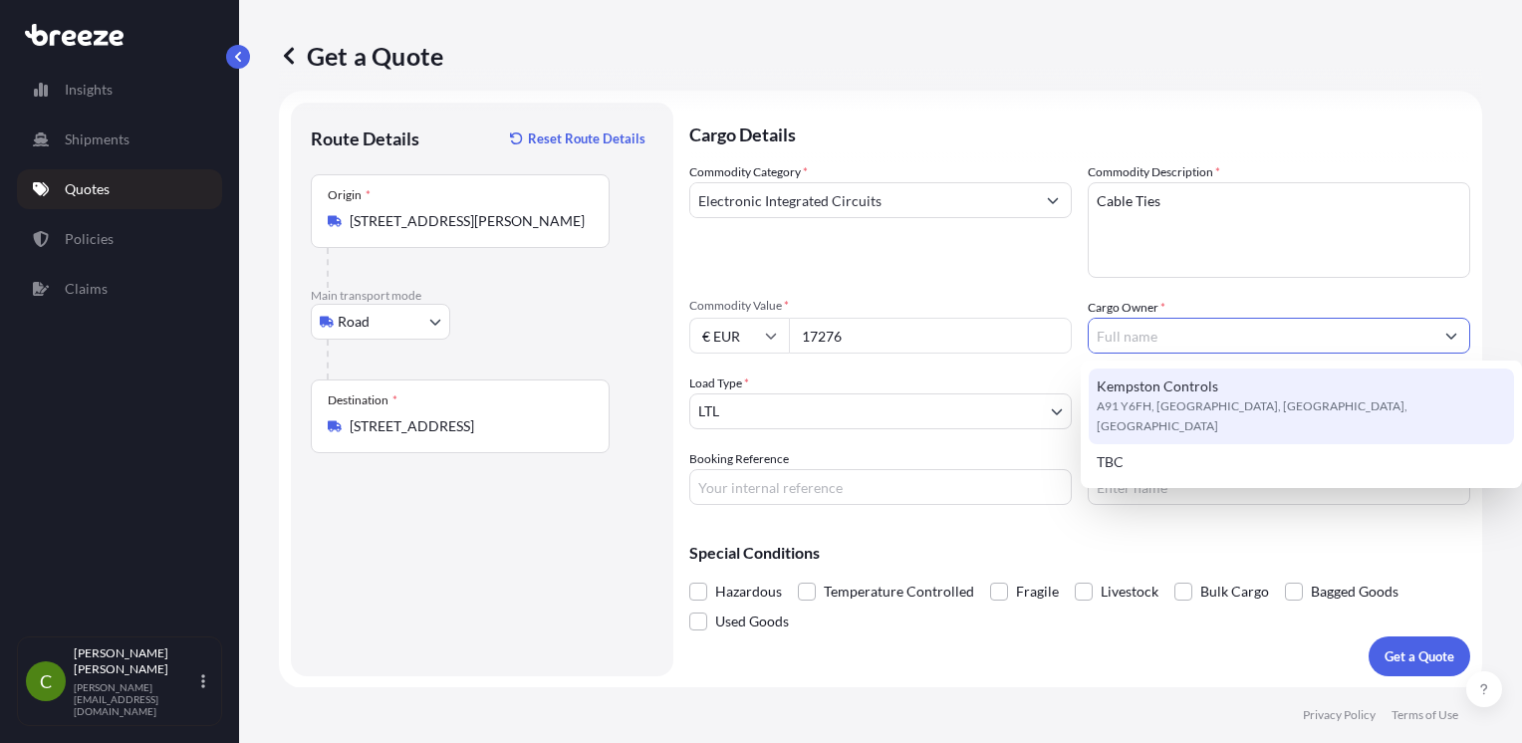
click at [1167, 377] on span "Kempston Controls" at bounding box center [1158, 387] width 122 height 20
type input "Kempston Controls"
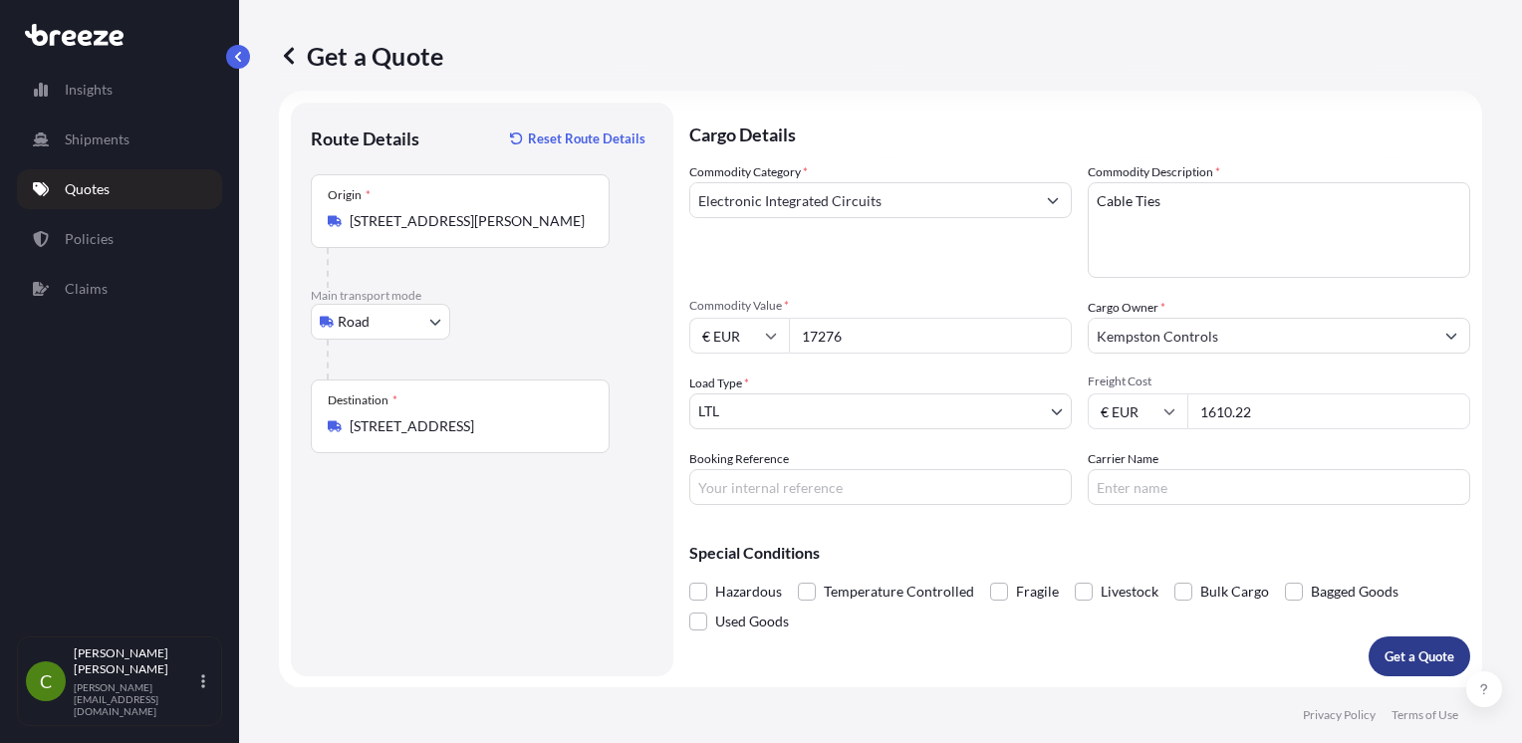
type input "1610.22"
click at [1419, 657] on p "Get a Quote" at bounding box center [1420, 656] width 70 height 20
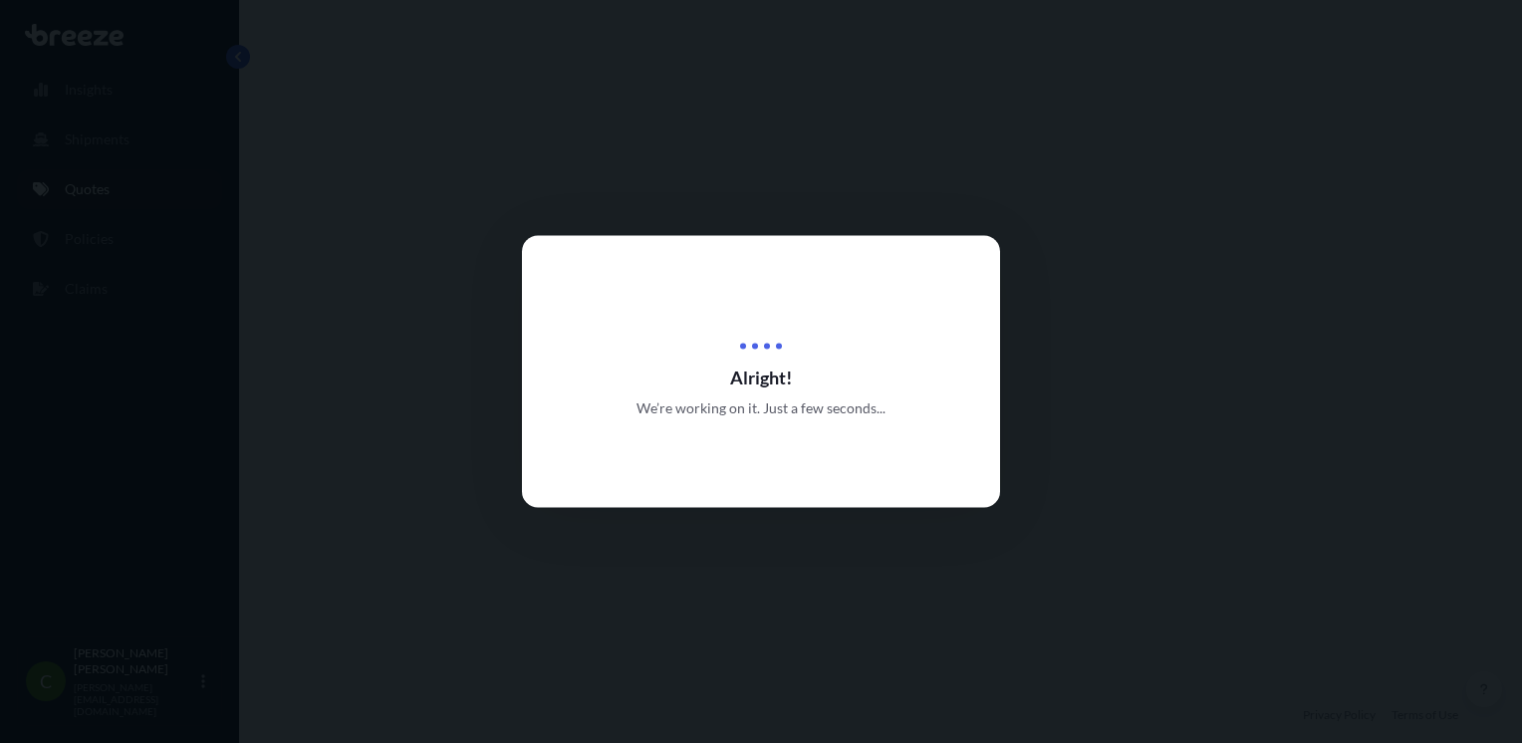
select select "Road"
select select "1"
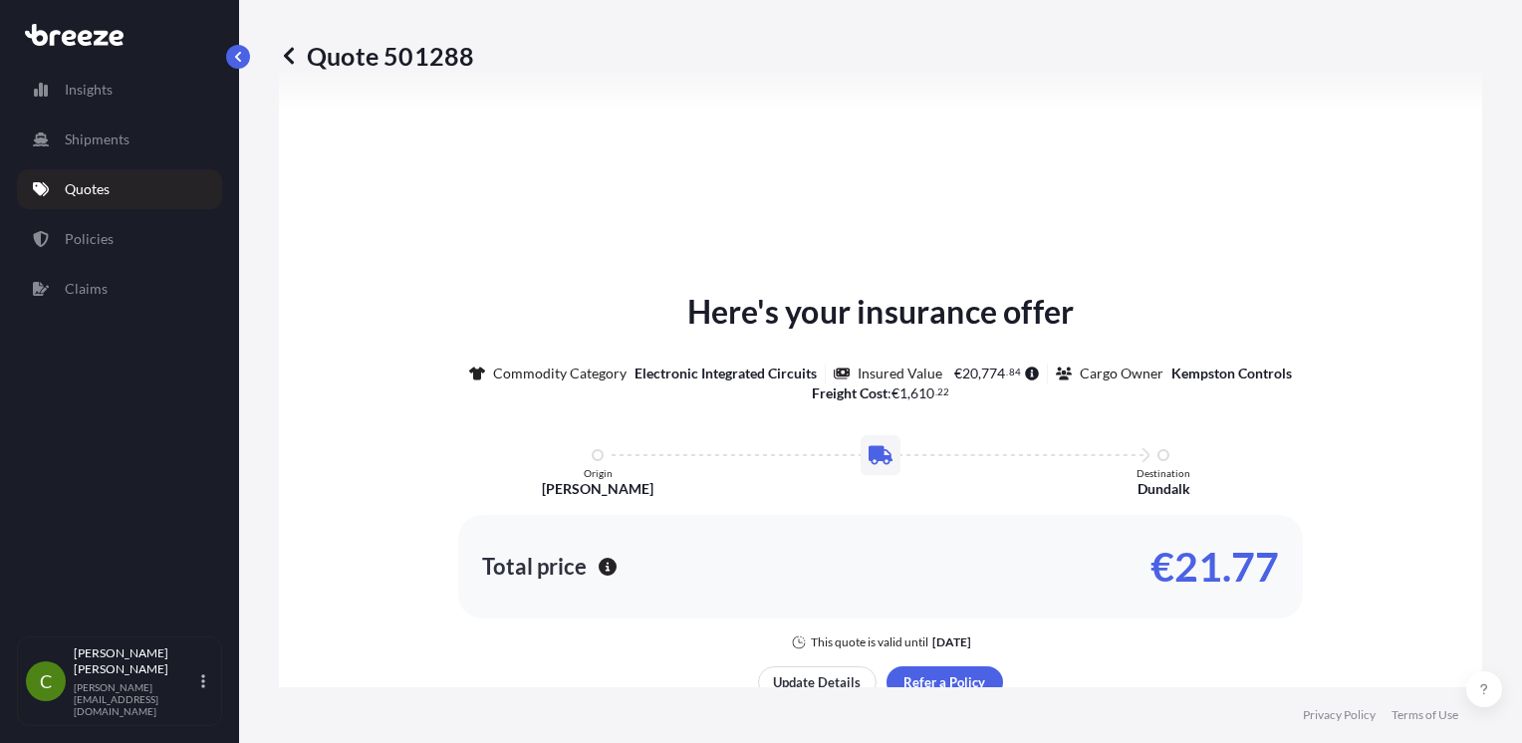
scroll to position [769, 0]
click at [151, 148] on link "Shipments" at bounding box center [119, 140] width 205 height 40
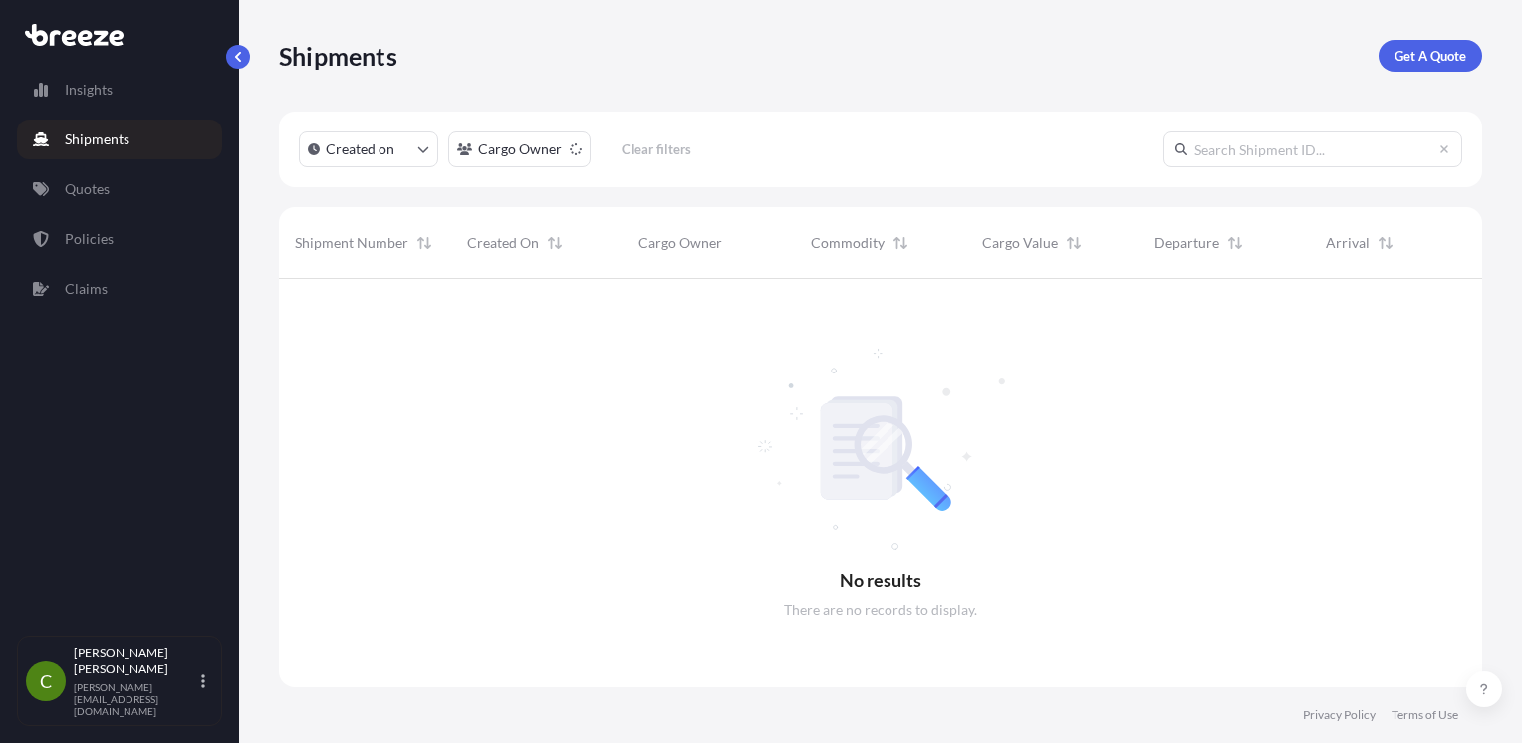
scroll to position [465, 1187]
click at [198, 107] on link "Insights" at bounding box center [119, 90] width 205 height 40
select select "2025"
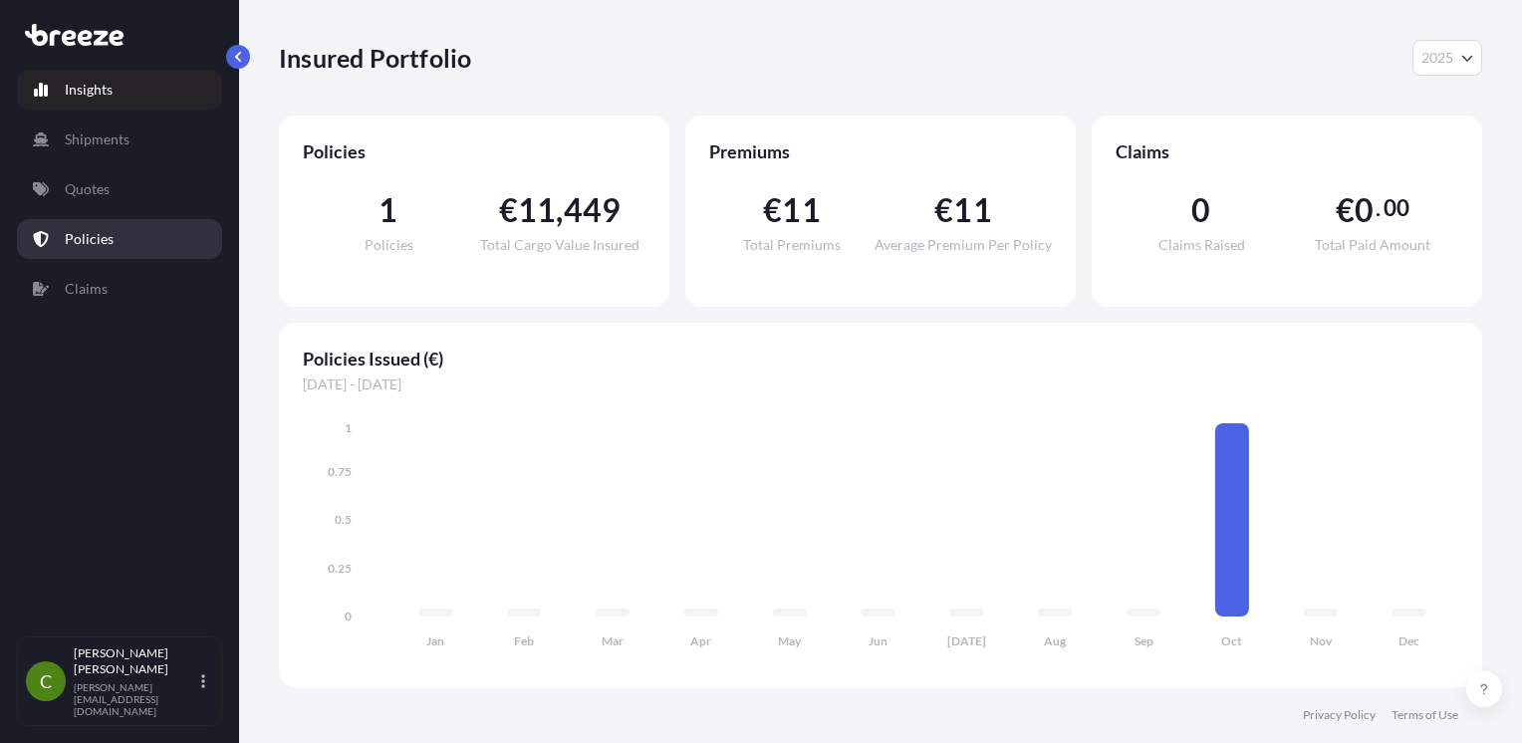
click at [171, 251] on link "Policies" at bounding box center [119, 239] width 205 height 40
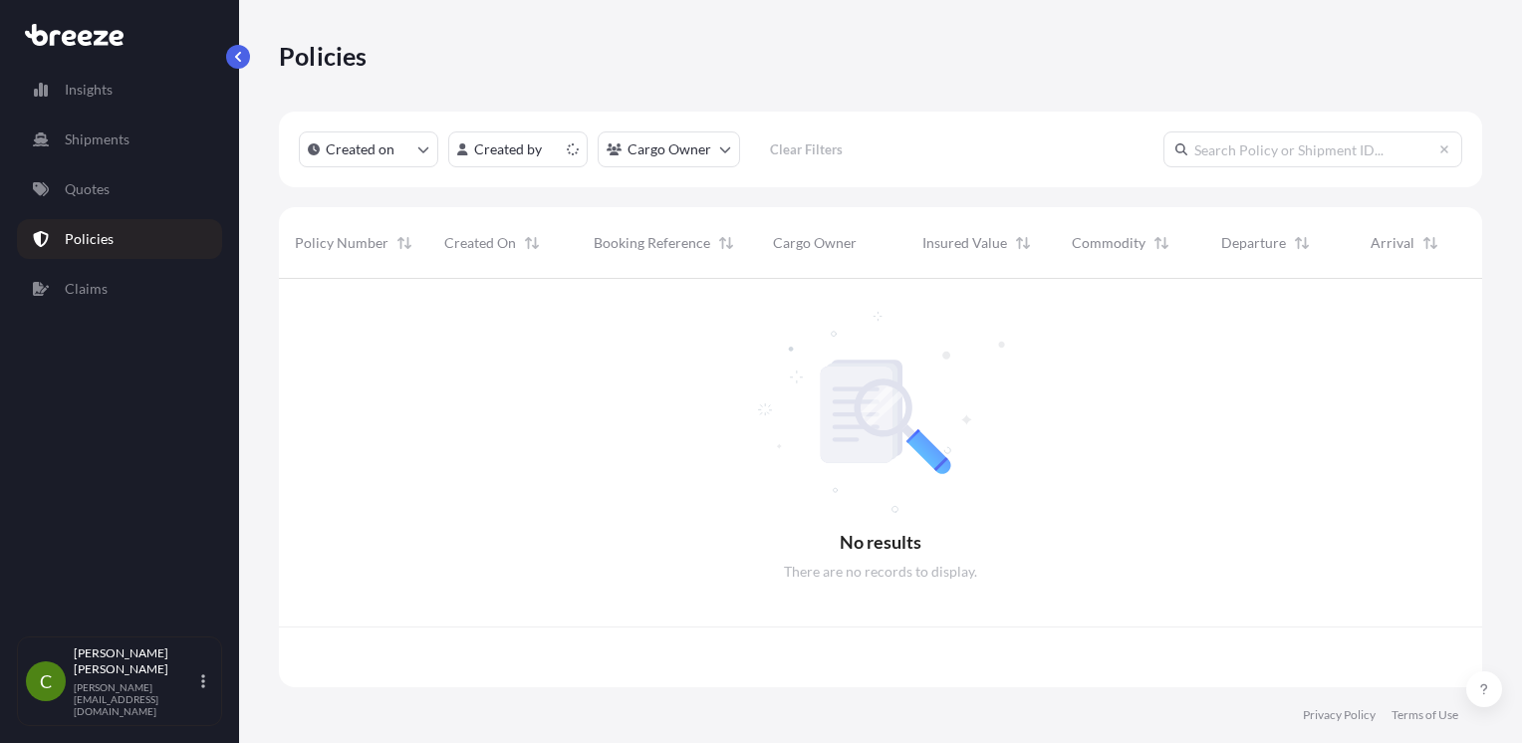
scroll to position [404, 1187]
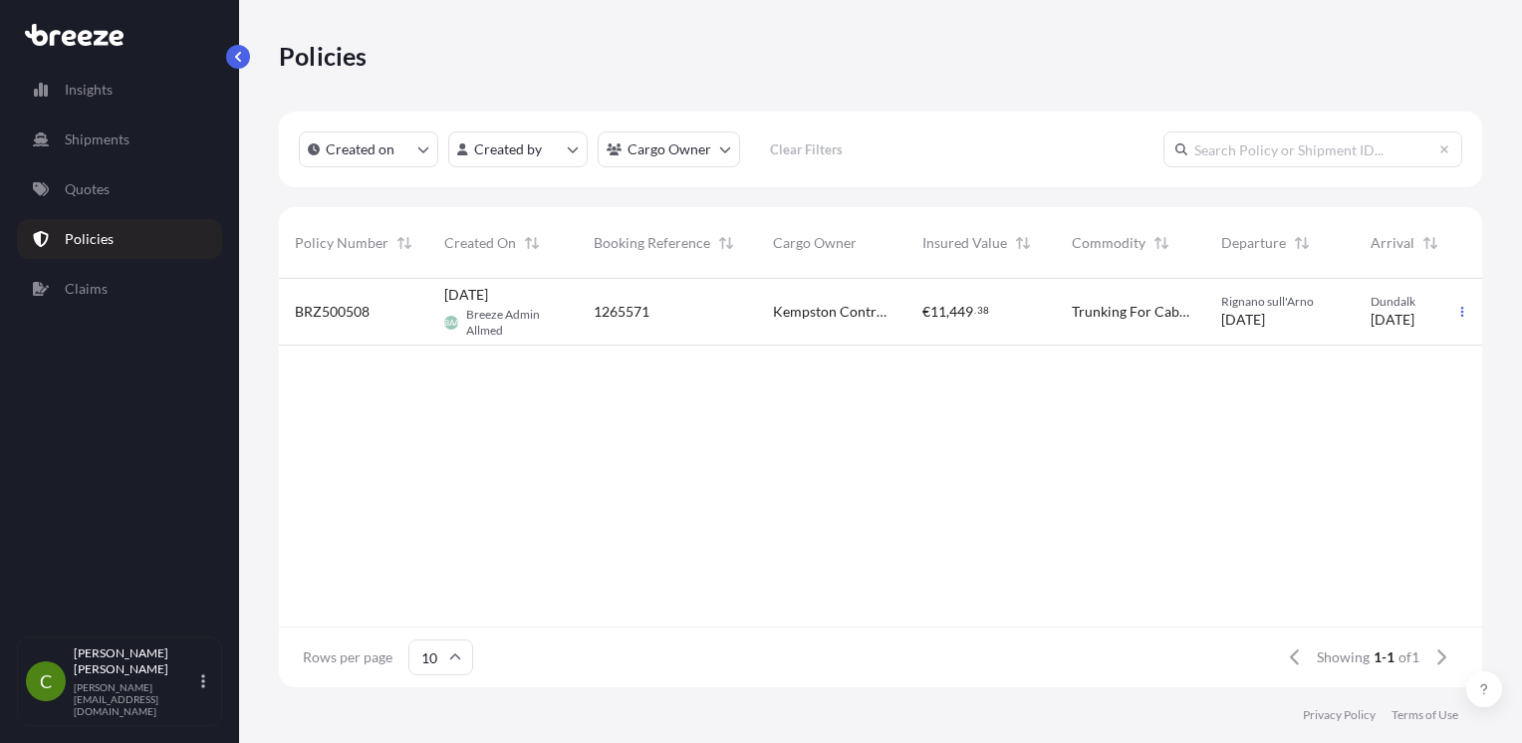
click at [459, 302] on span "[DATE]" at bounding box center [466, 295] width 44 height 20
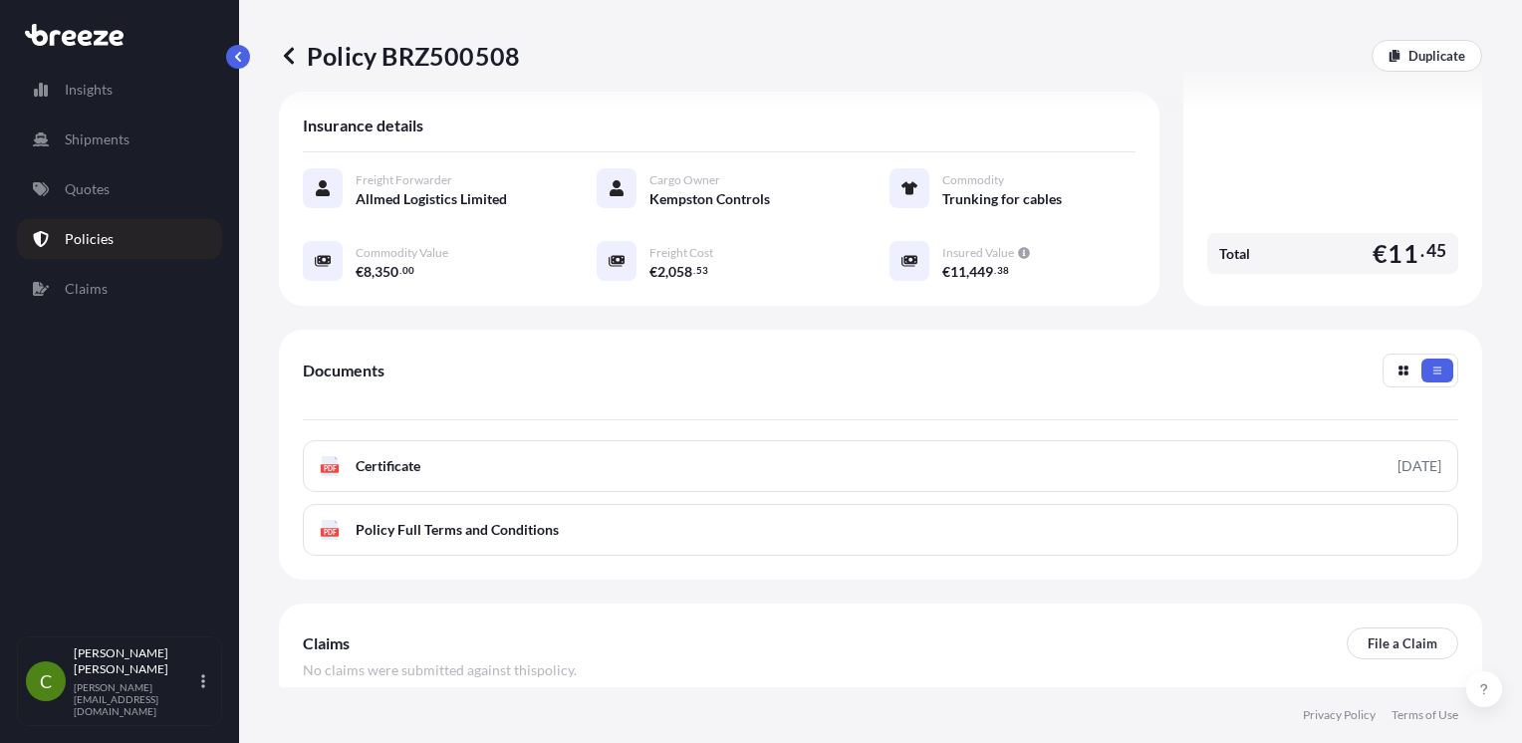
scroll to position [392, 0]
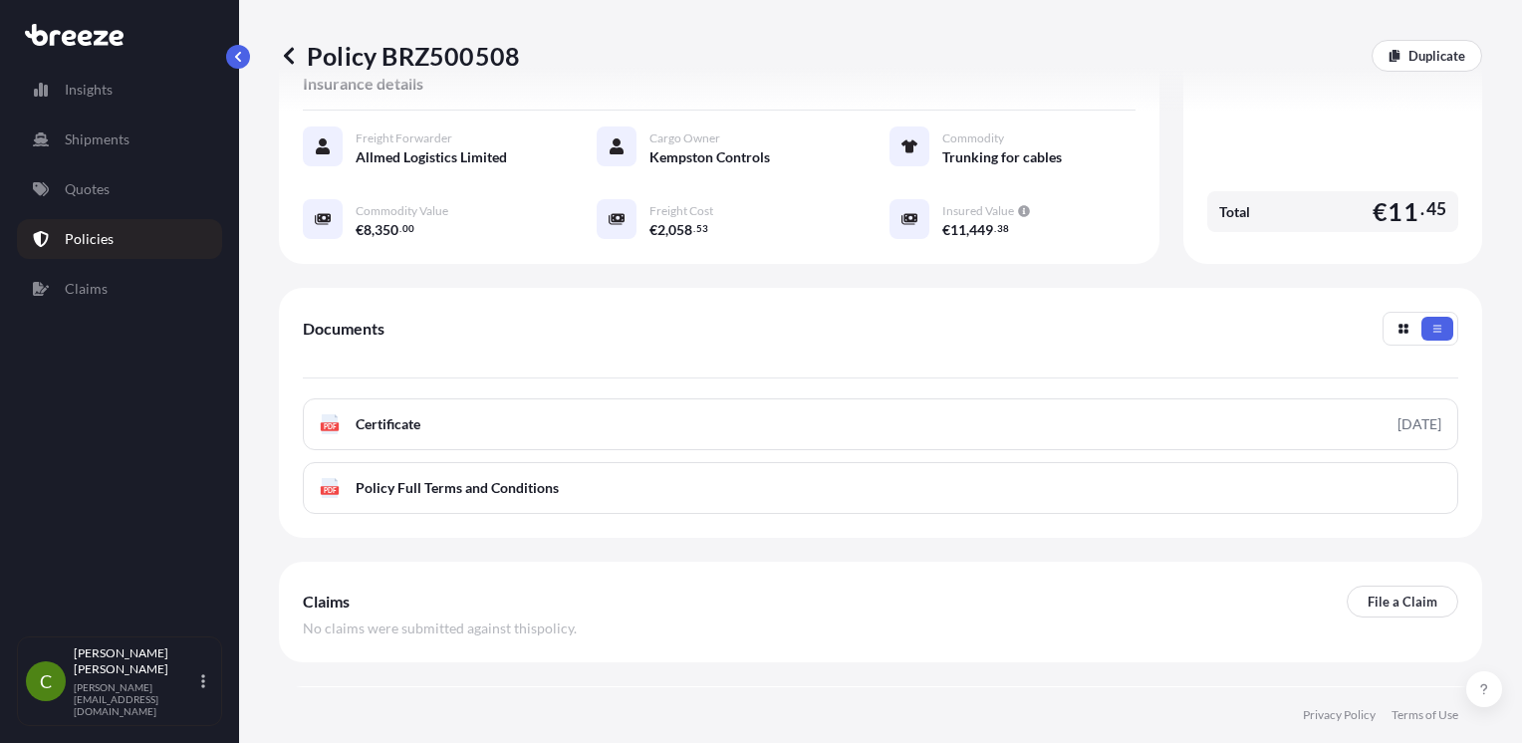
click at [663, 513] on div "Documents PDF Certificate [DATE] PDF Policy Full Terms and Conditions" at bounding box center [880, 413] width 1203 height 250
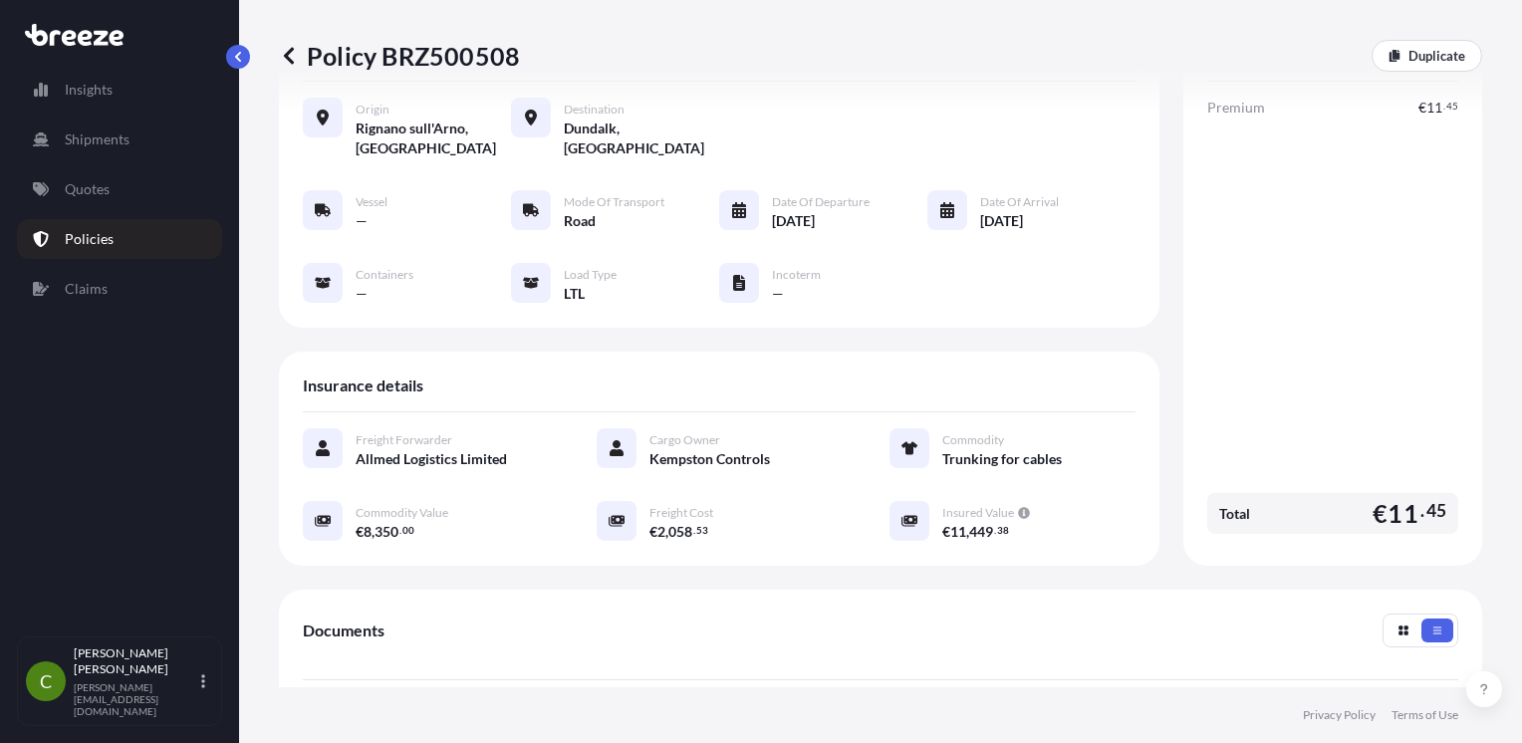
scroll to position [0, 0]
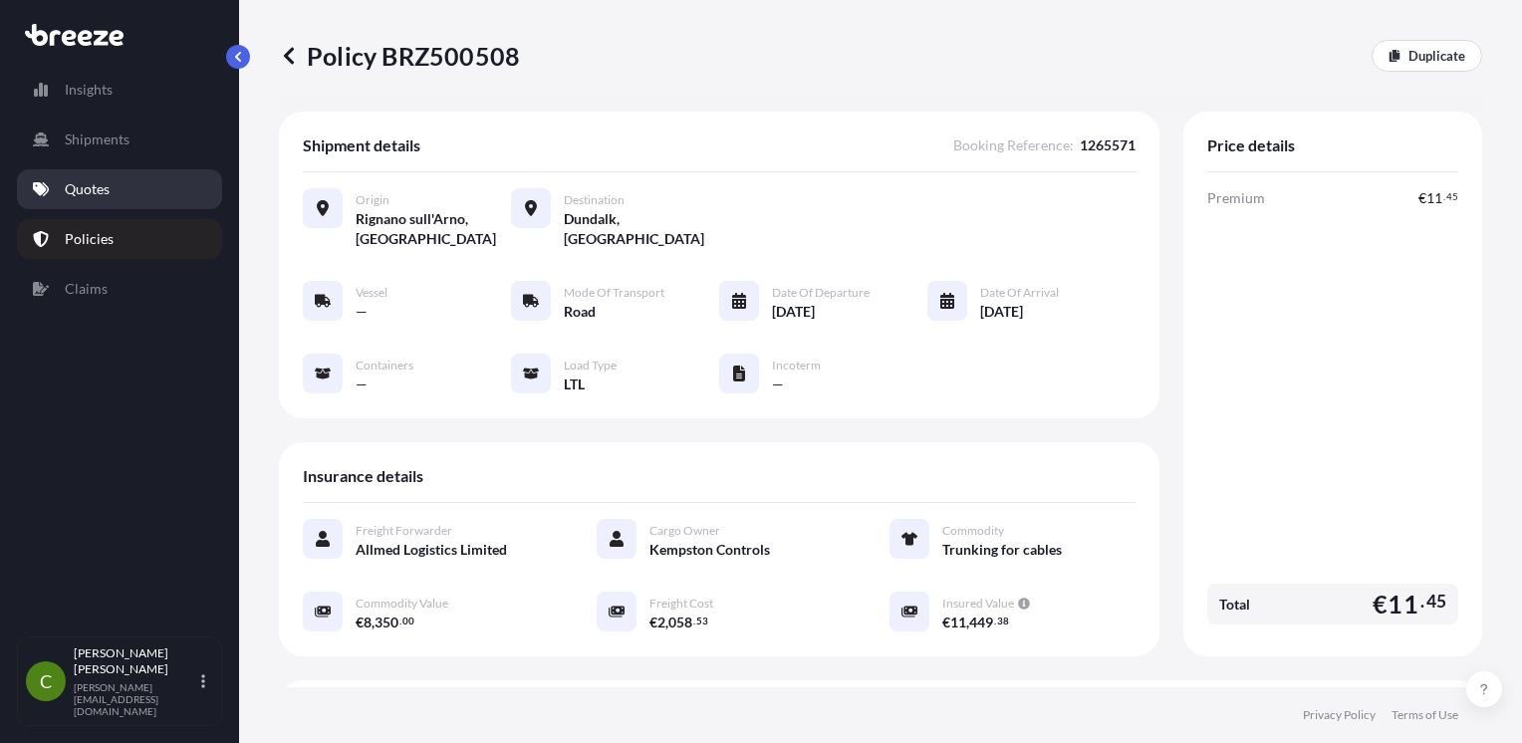
click at [163, 175] on link "Quotes" at bounding box center [119, 189] width 205 height 40
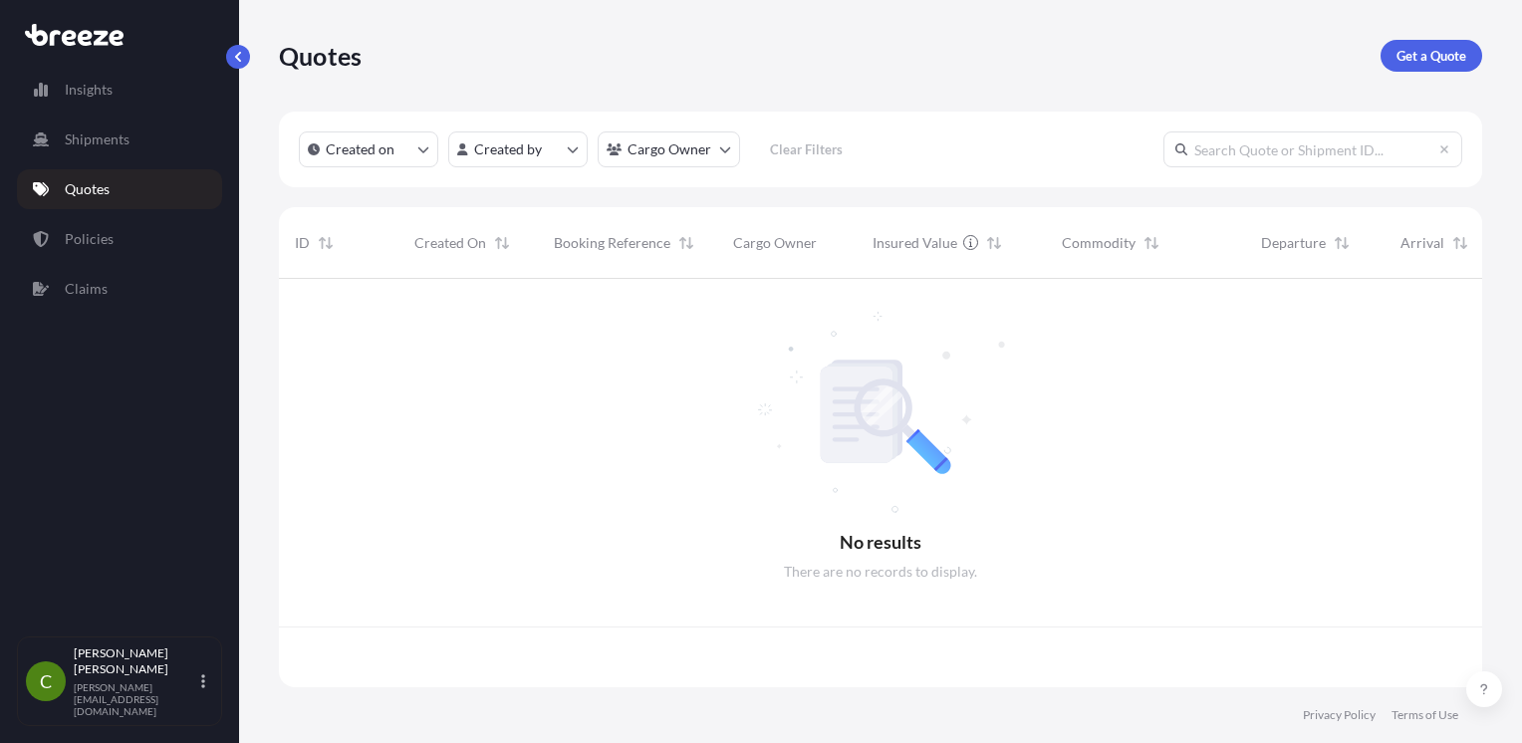
scroll to position [404, 1187]
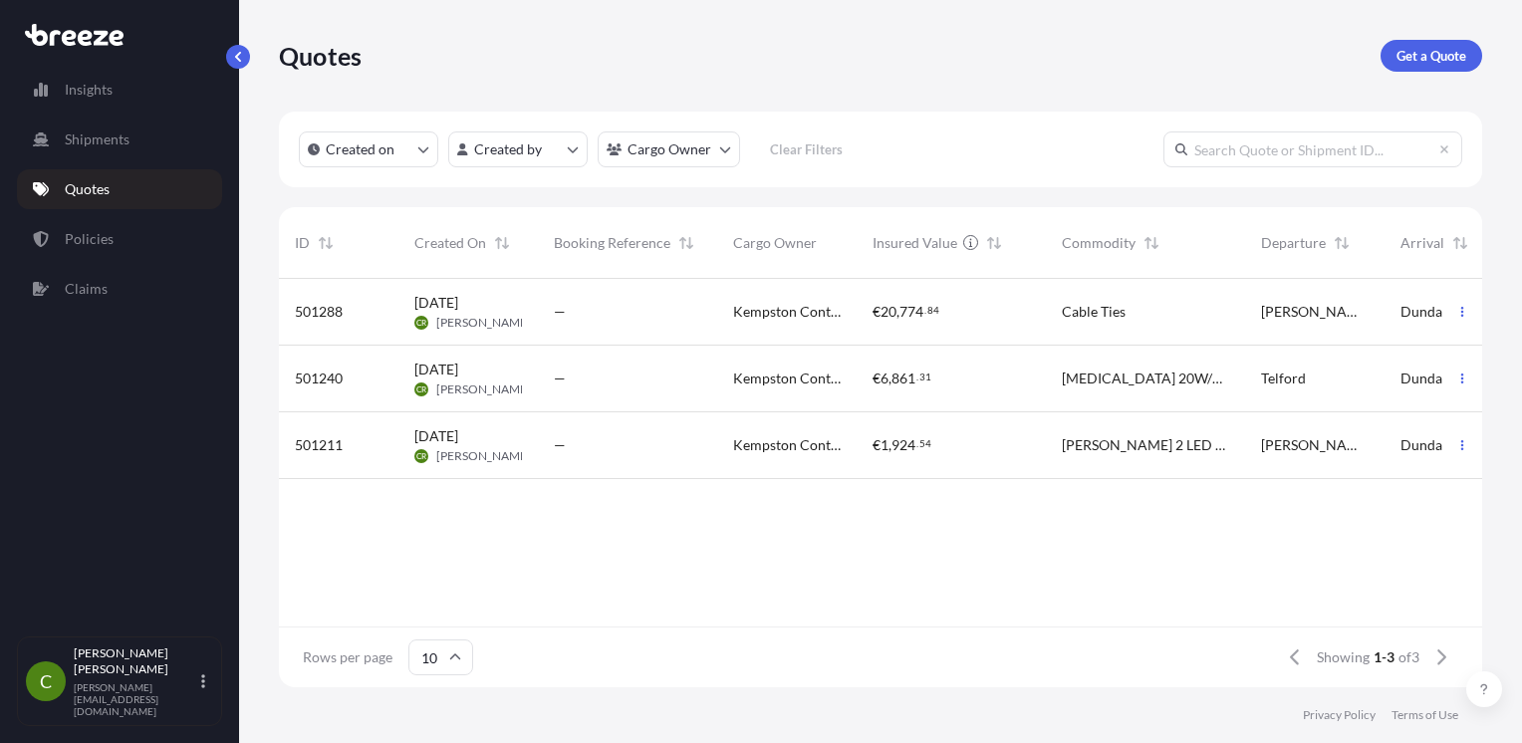
click at [634, 336] on div "—" at bounding box center [627, 312] width 179 height 67
select select "Road"
select select "1"
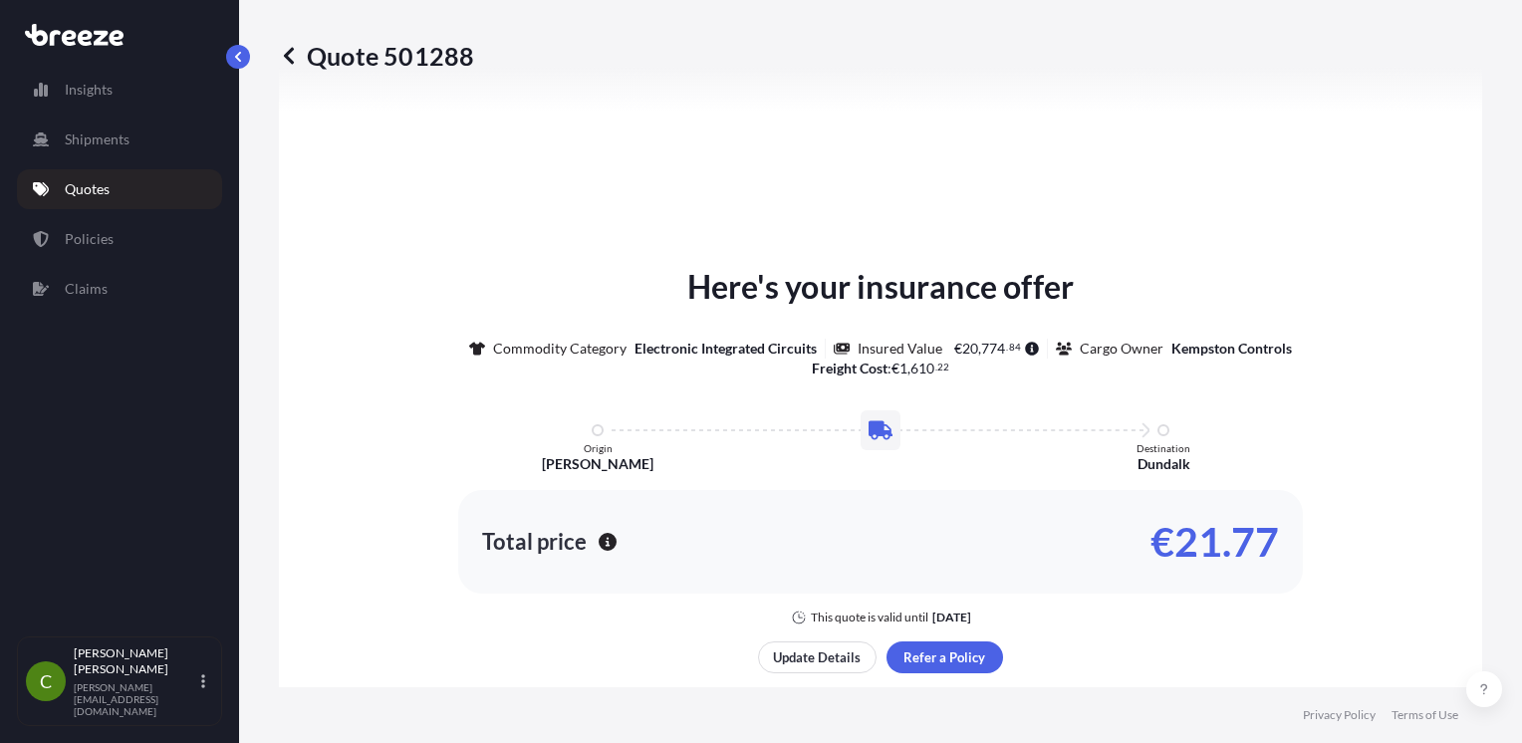
scroll to position [797, 0]
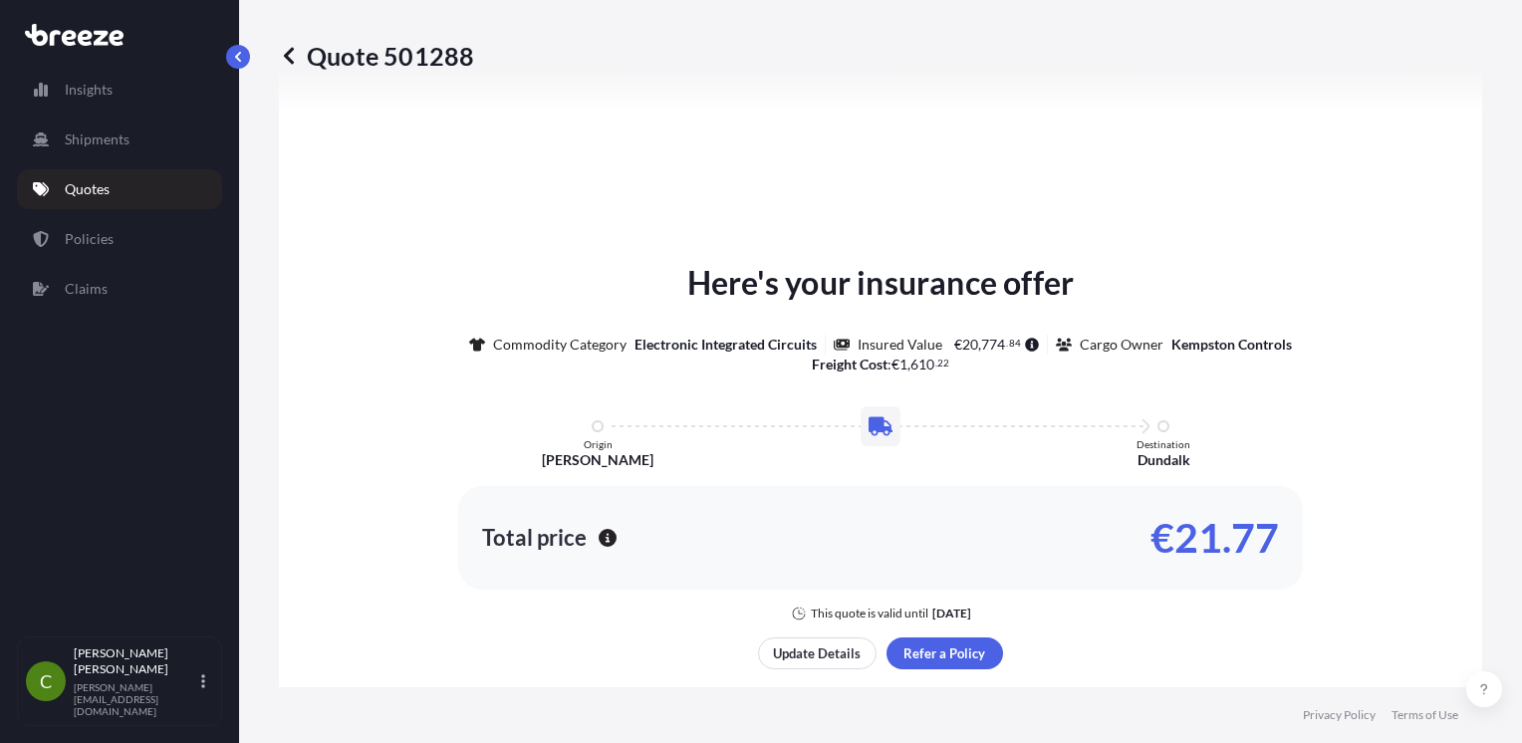
click at [86, 176] on link "Quotes" at bounding box center [119, 189] width 205 height 40
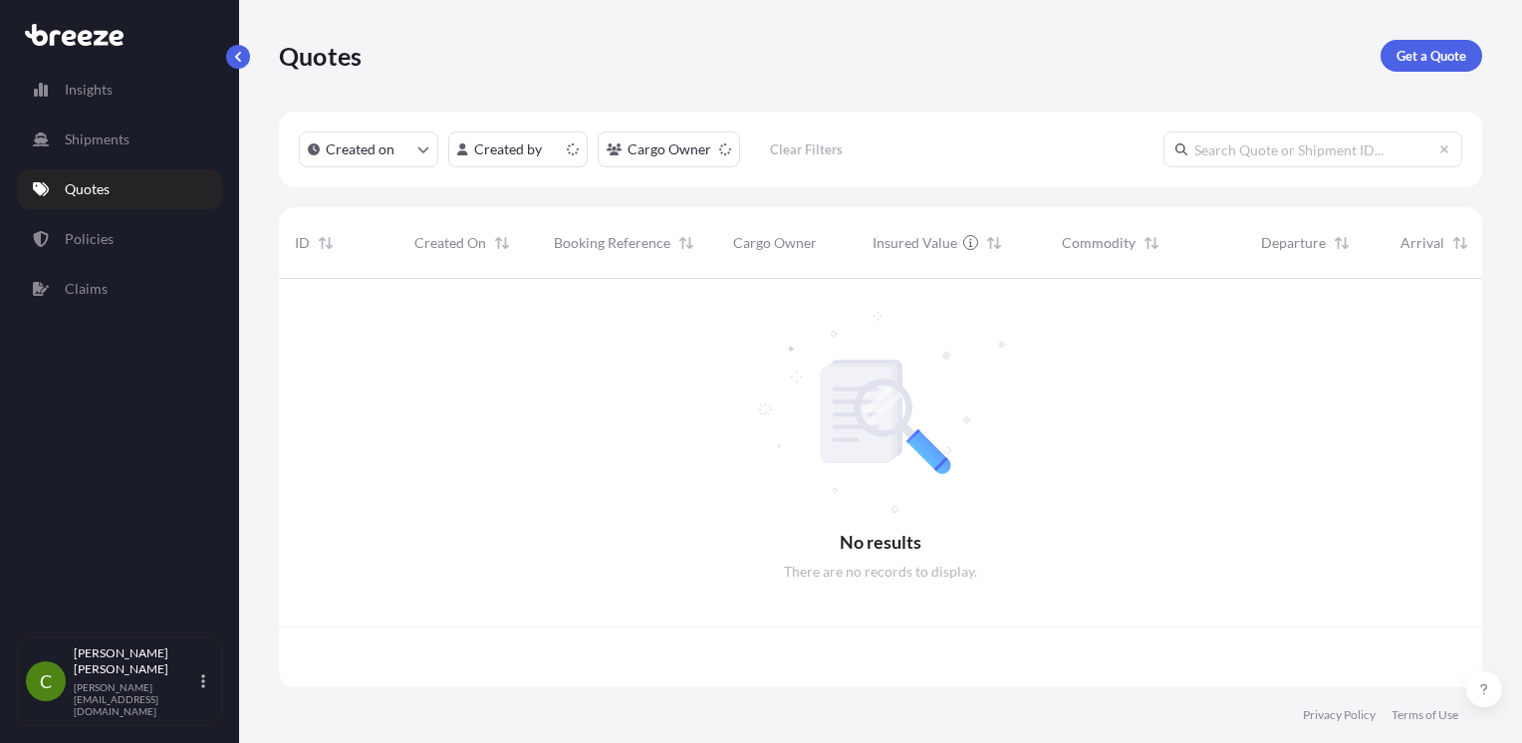
scroll to position [404, 1187]
